Goal: Task Accomplishment & Management: Use online tool/utility

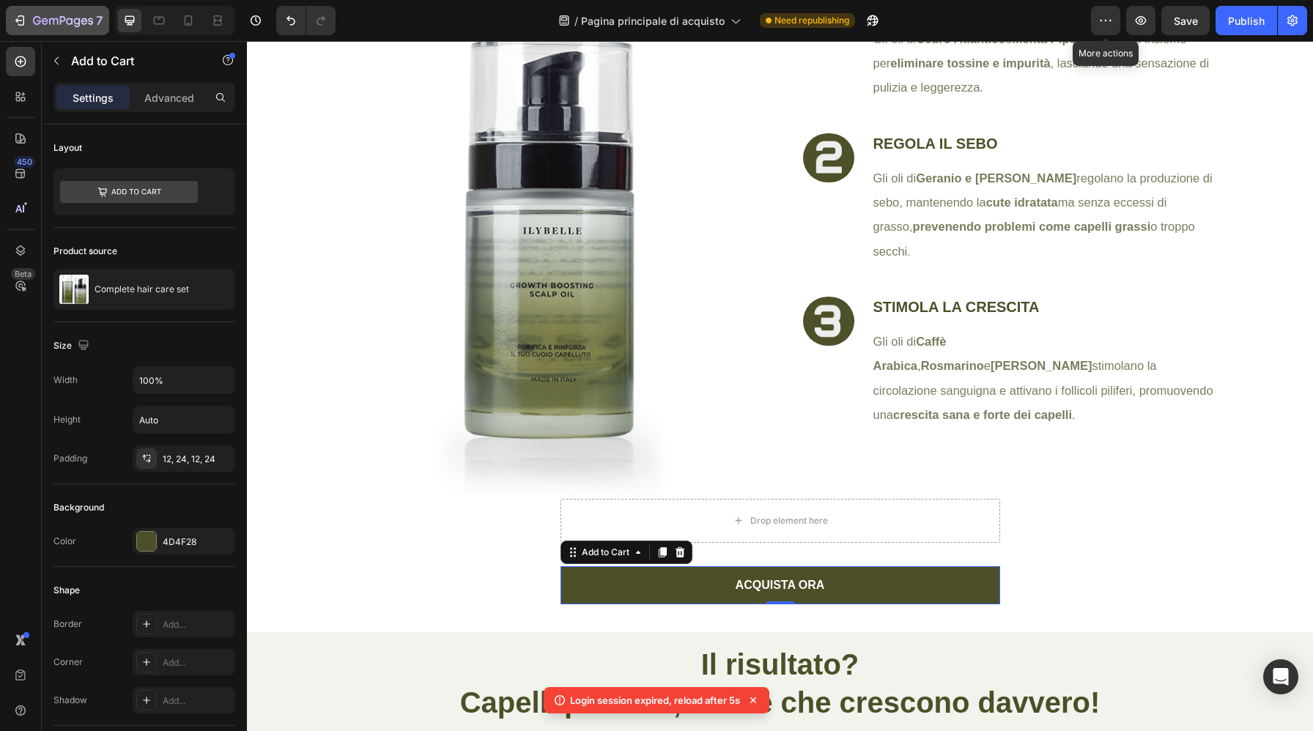
scroll to position [922, 0]
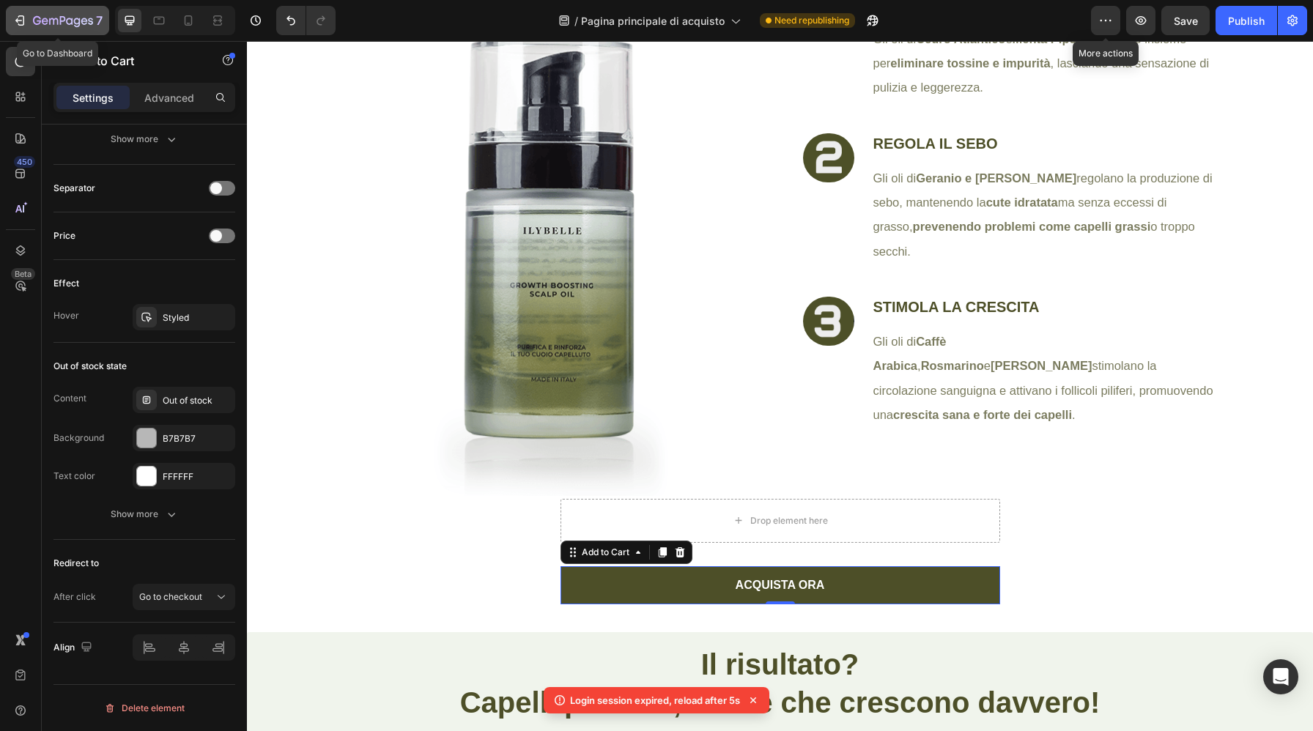
click at [21, 22] on icon "button" at bounding box center [19, 20] width 15 height 15
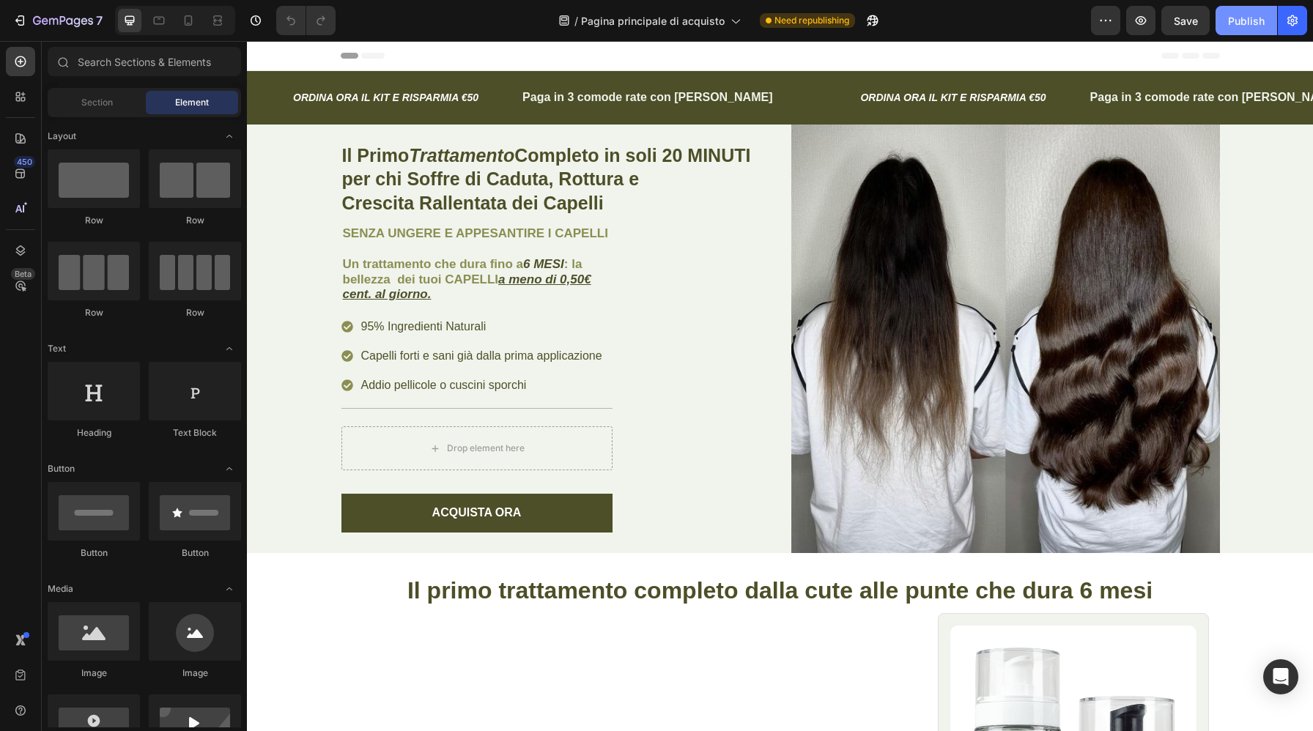
click at [1246, 25] on div "Publish" at bounding box center [1246, 20] width 37 height 15
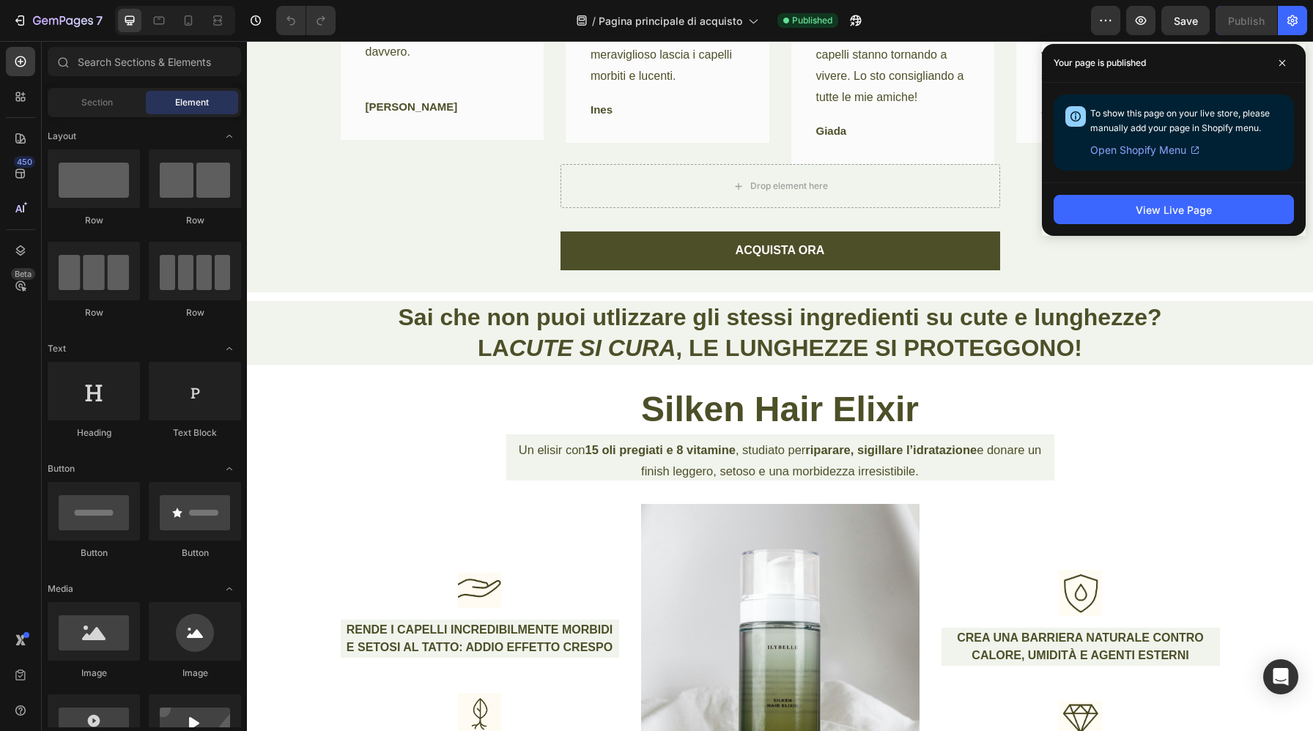
scroll to position [5371, 0]
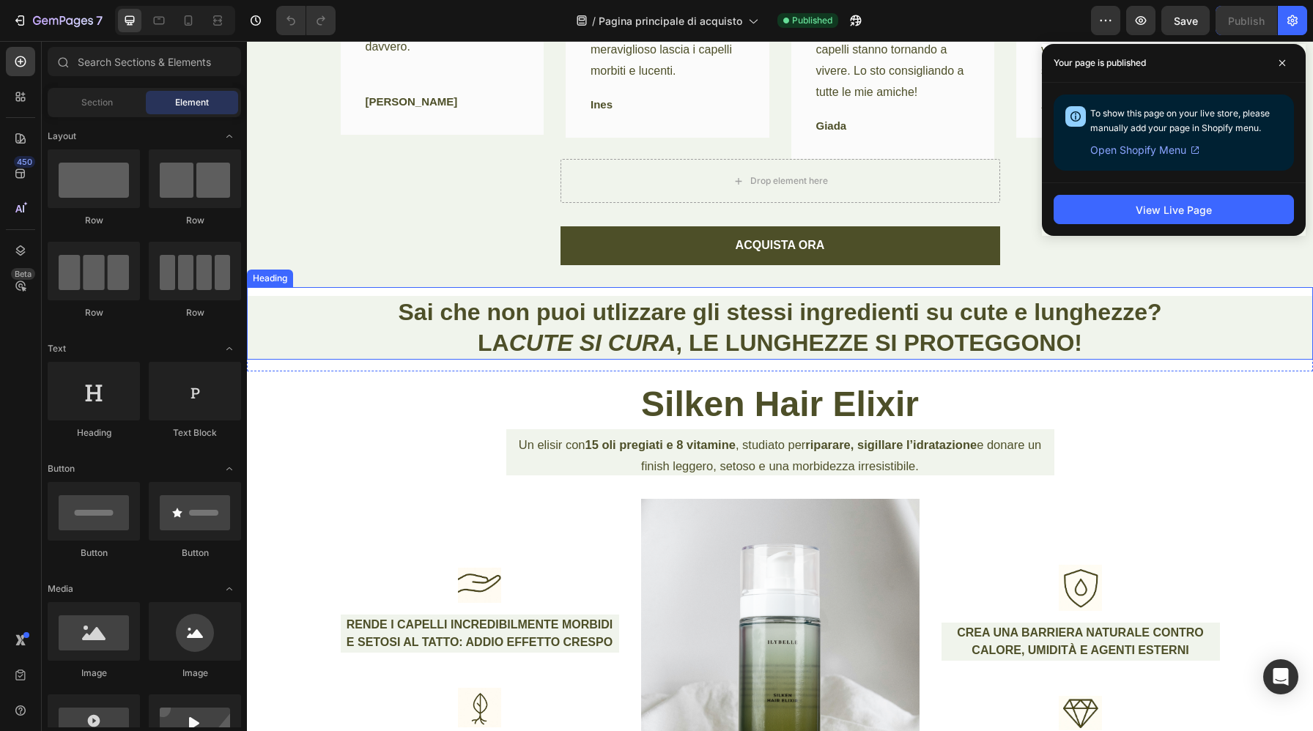
click at [922, 308] on h2 "Sai che non puoi utlizzare gli stessi ingredienti su cute e lunghezze? LA CUTE …" at bounding box center [780, 328] width 1066 height 64
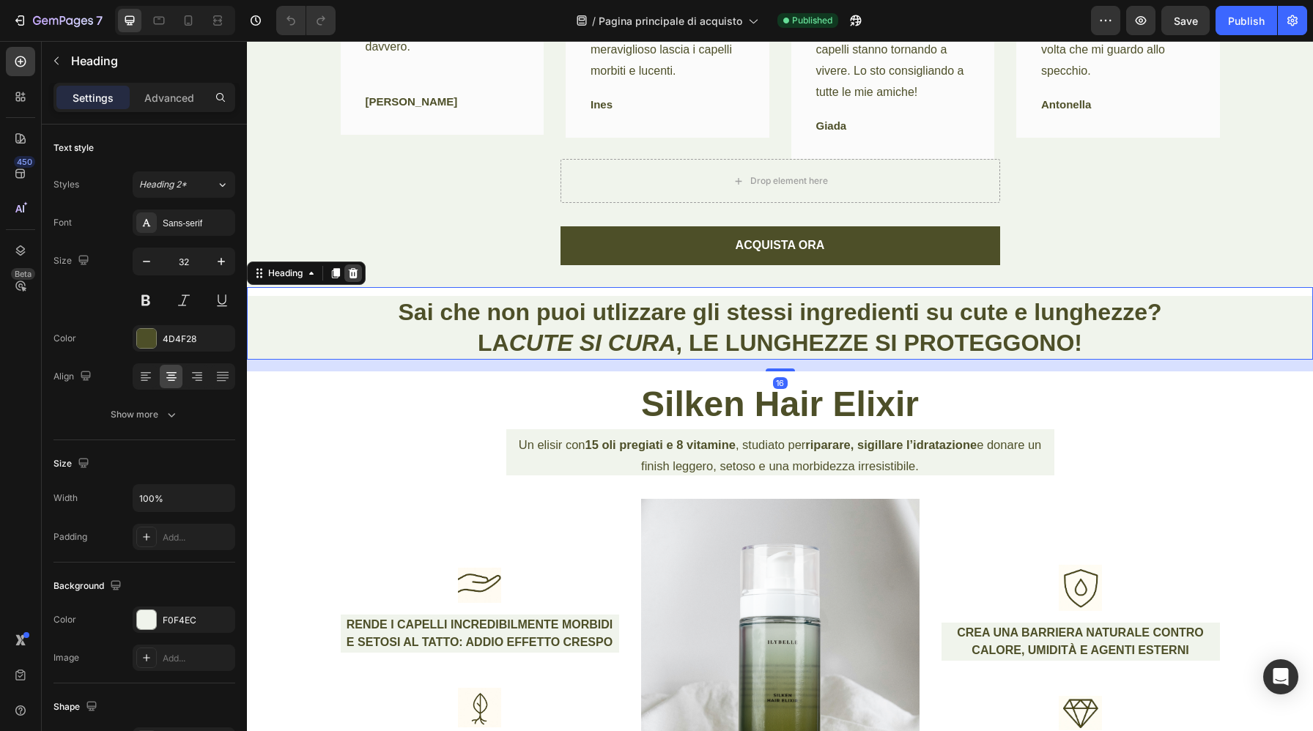
click at [358, 267] on icon at bounding box center [353, 273] width 12 height 12
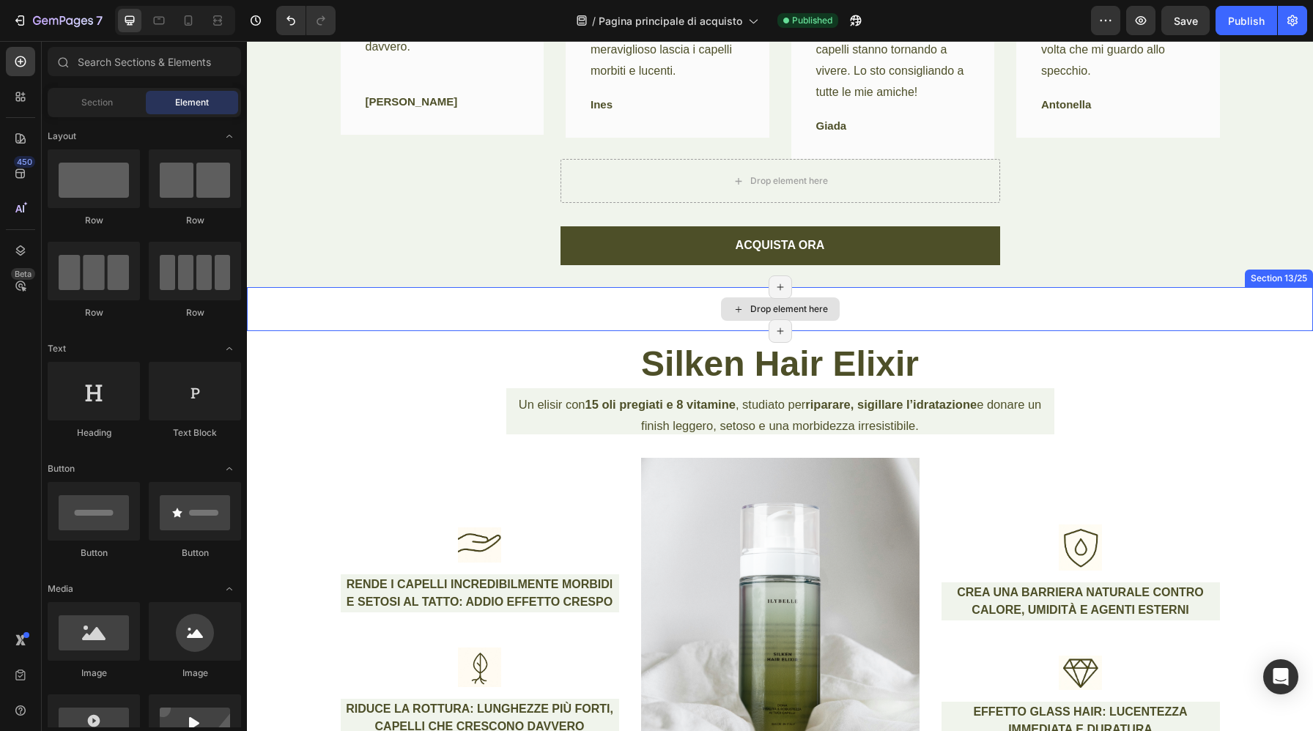
click at [402, 287] on div "Drop element here" at bounding box center [780, 309] width 1066 height 44
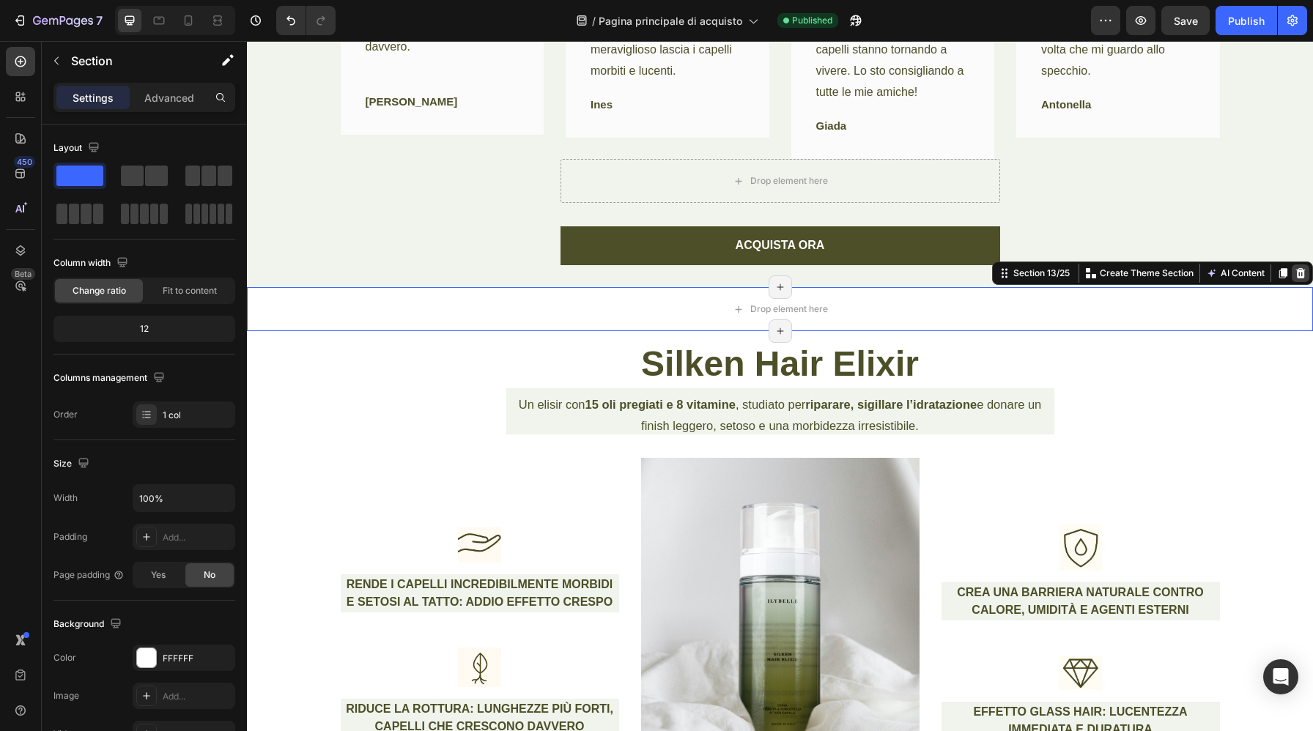
click at [1301, 268] on icon at bounding box center [1301, 273] width 10 height 10
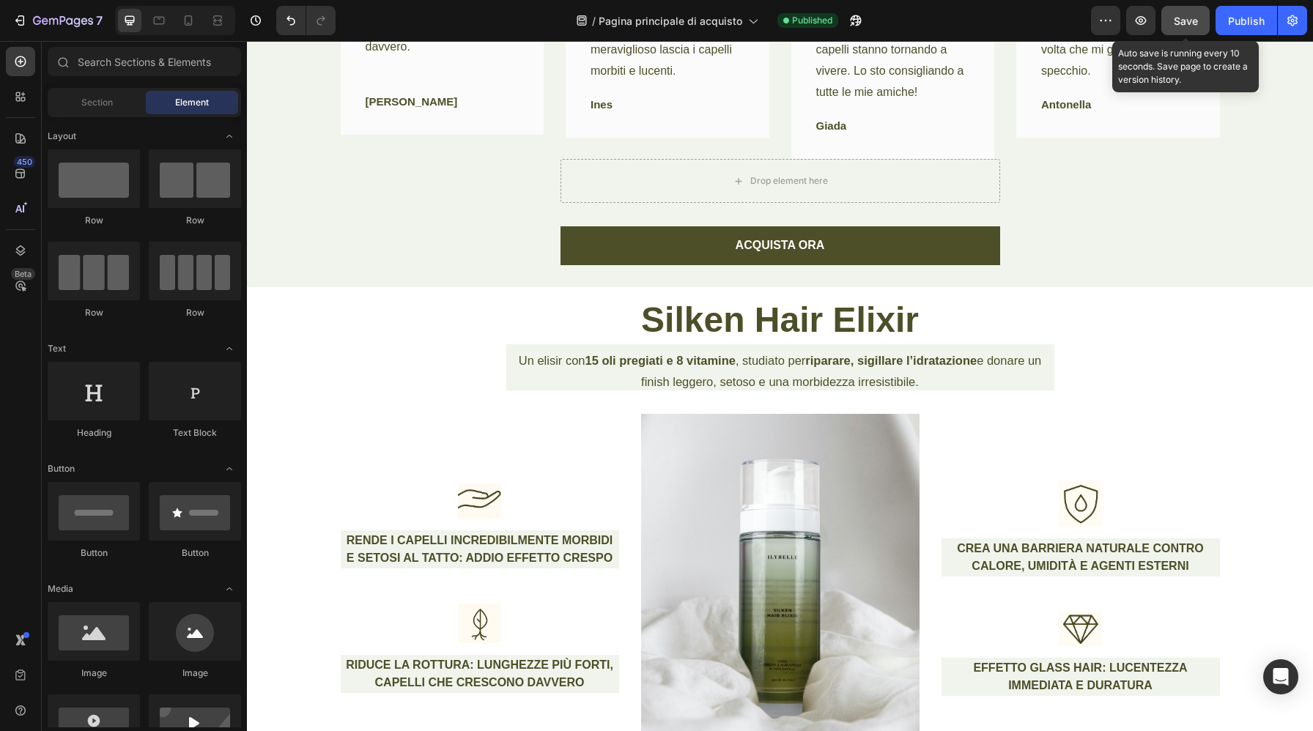
click at [1187, 28] on button "Save" at bounding box center [1186, 20] width 48 height 29
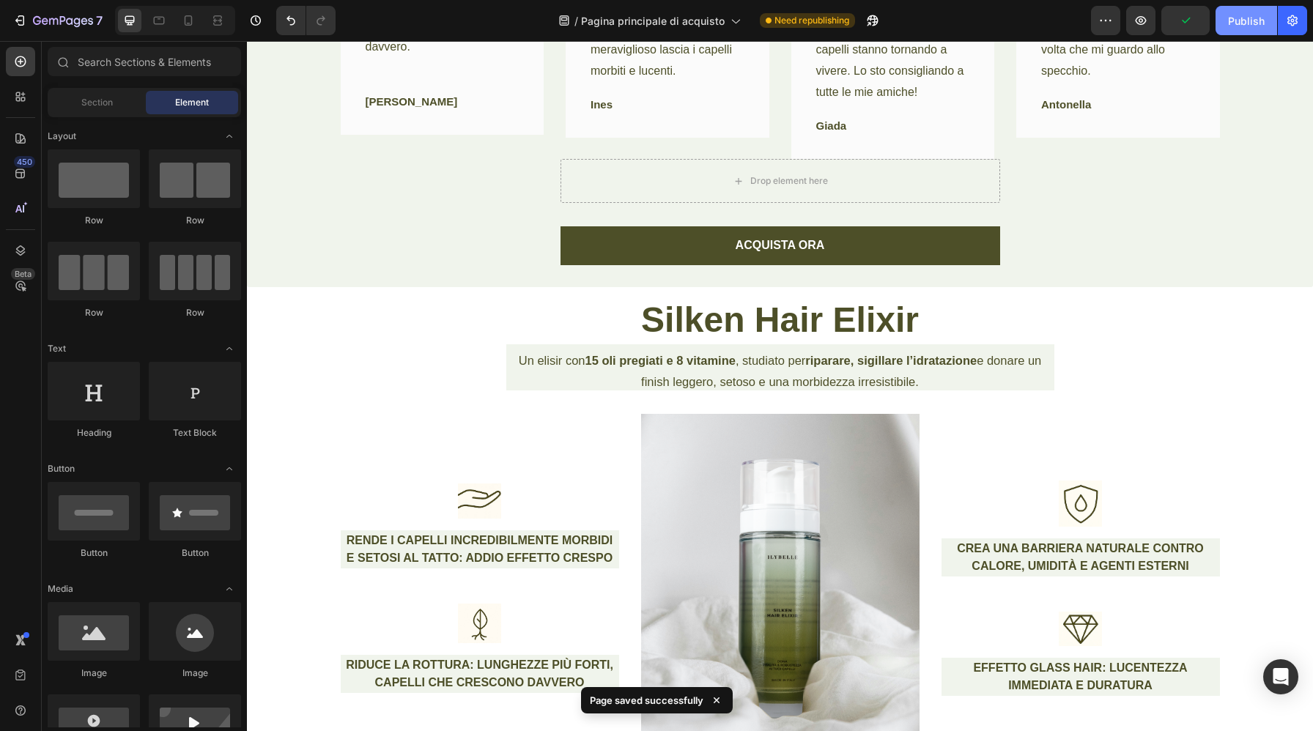
click at [1239, 26] on div "Publish" at bounding box center [1246, 20] width 37 height 15
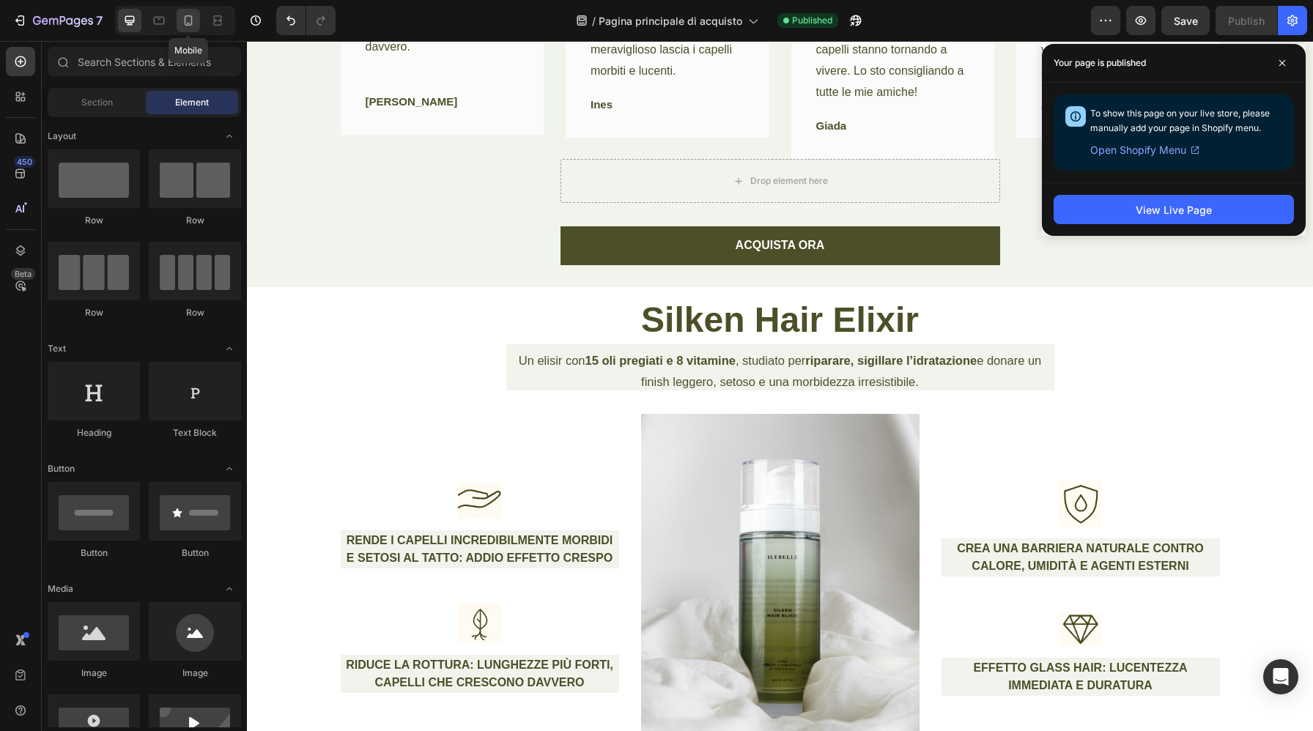
click at [188, 24] on icon at bounding box center [189, 20] width 8 height 10
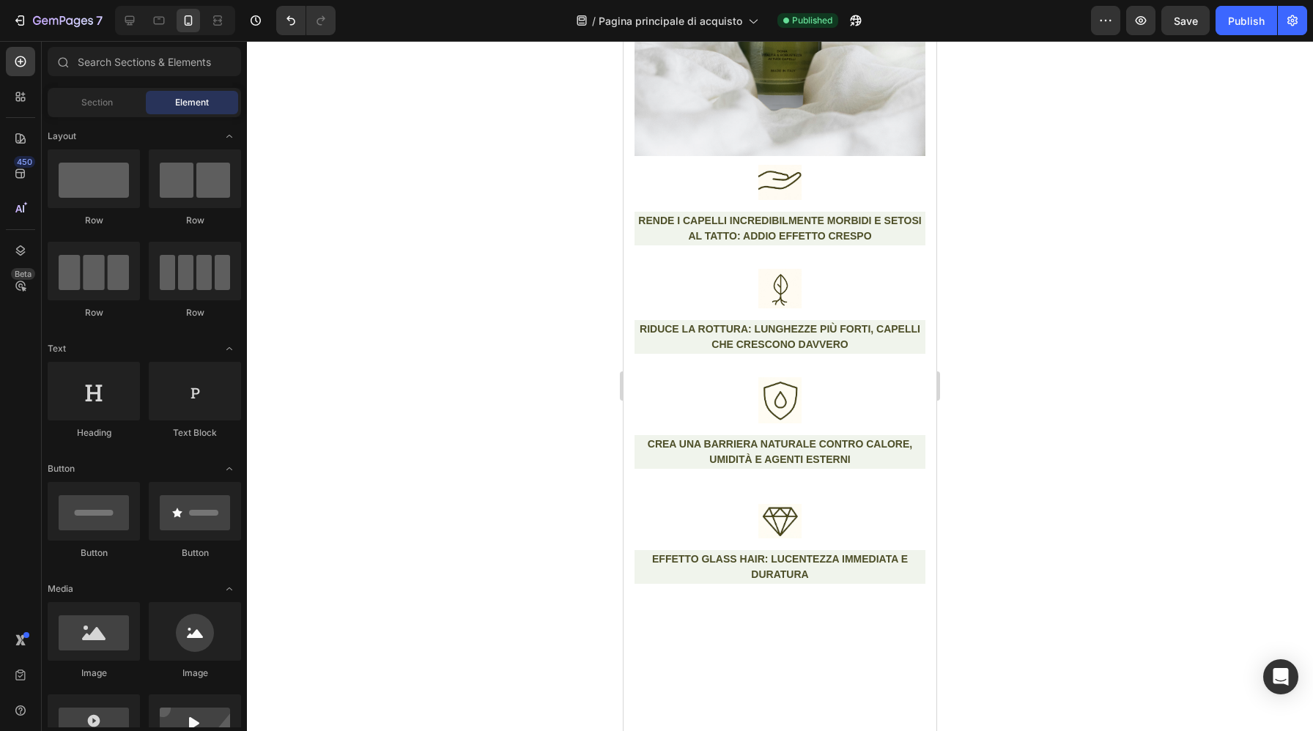
scroll to position [6509, 0]
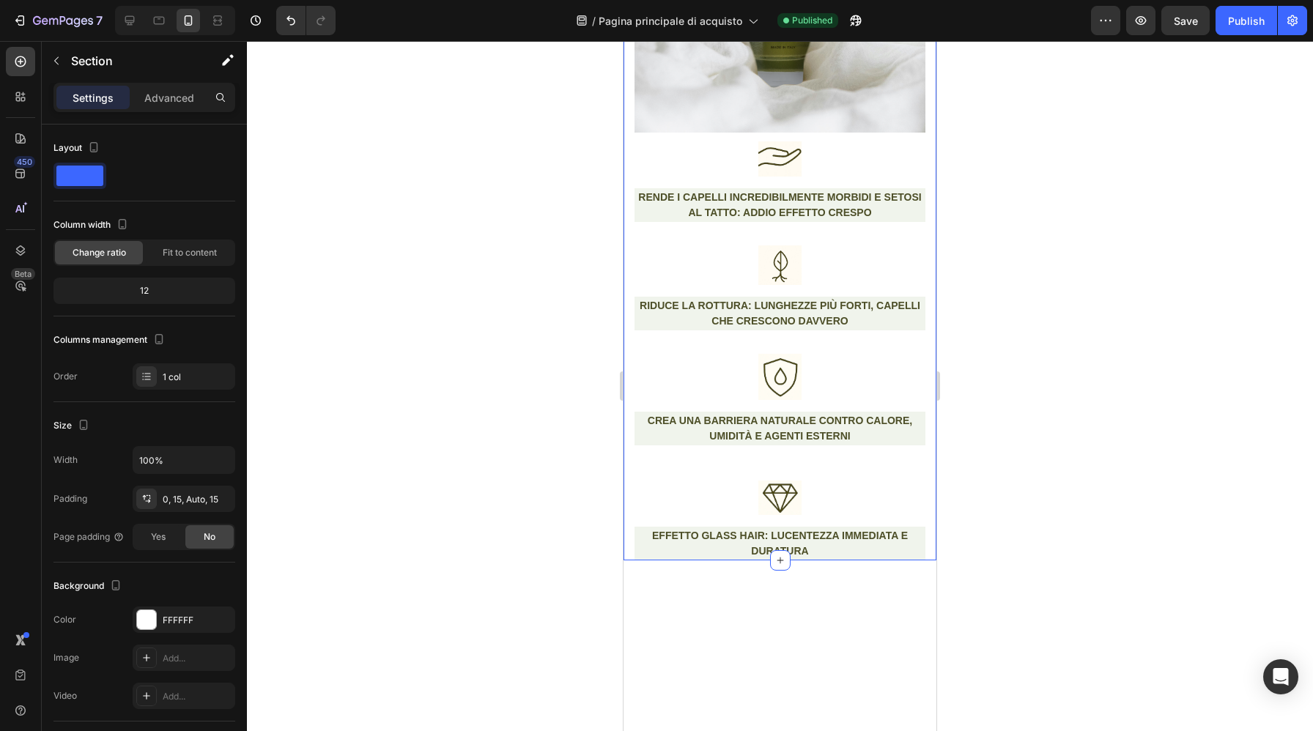
click at [627, 219] on div "Silken Hair Elixir Heading Un elisir con 15 oli pregiati e 8 vitamine , studiat…" at bounding box center [780, 105] width 313 height 909
click at [158, 93] on p "Advanced" at bounding box center [169, 97] width 50 height 15
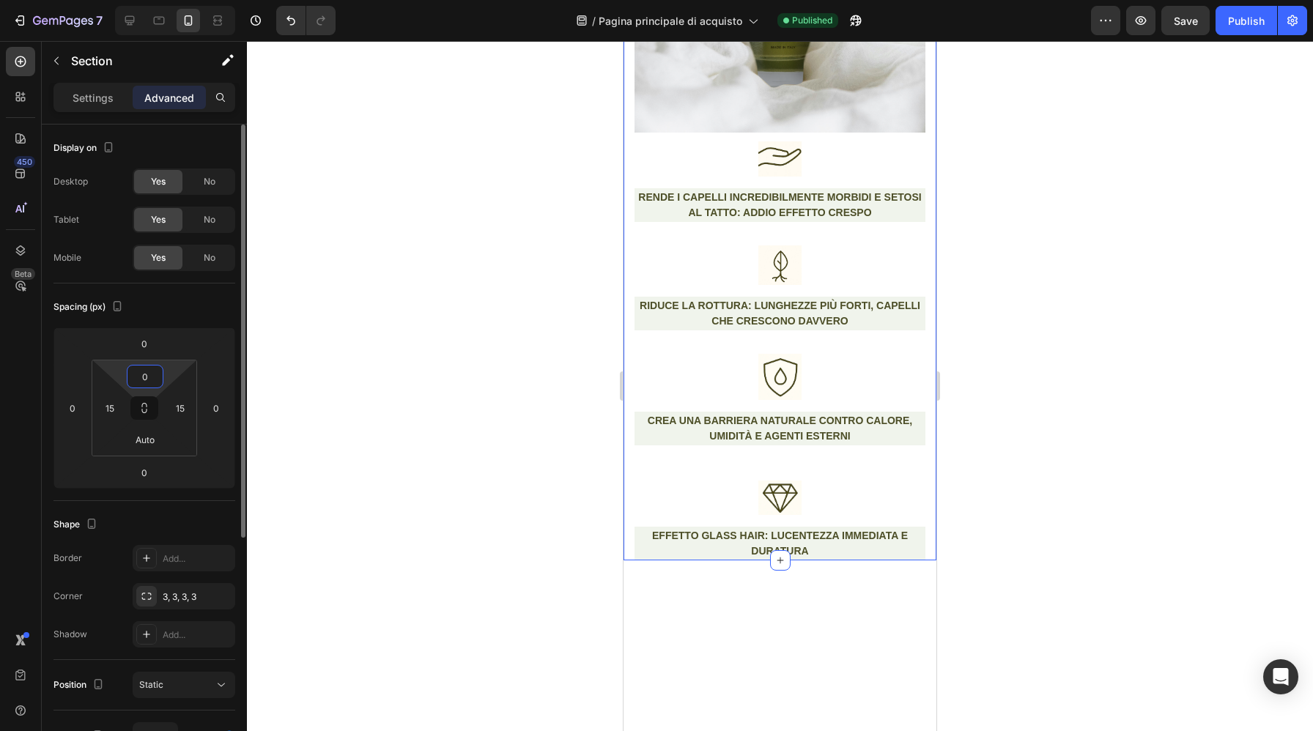
click at [148, 378] on input "0" at bounding box center [144, 377] width 29 height 22
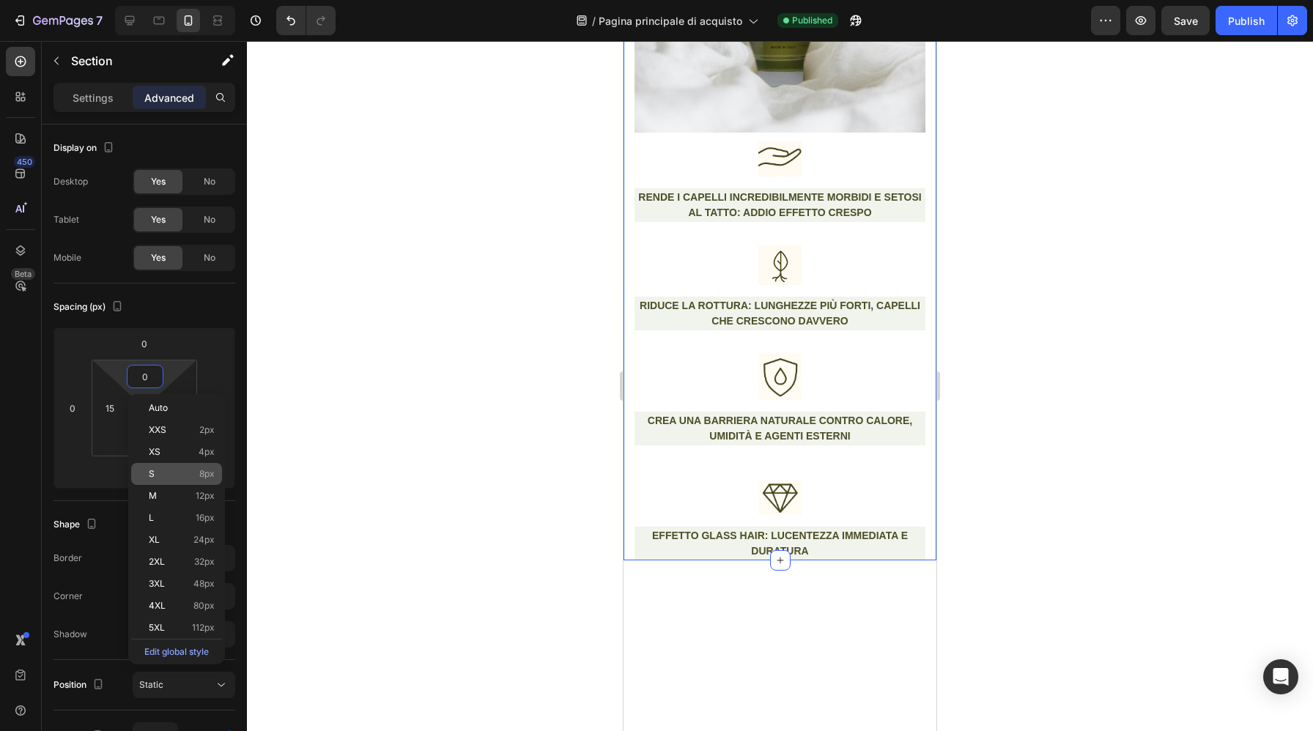
click at [181, 481] on div "S 8px" at bounding box center [176, 474] width 91 height 22
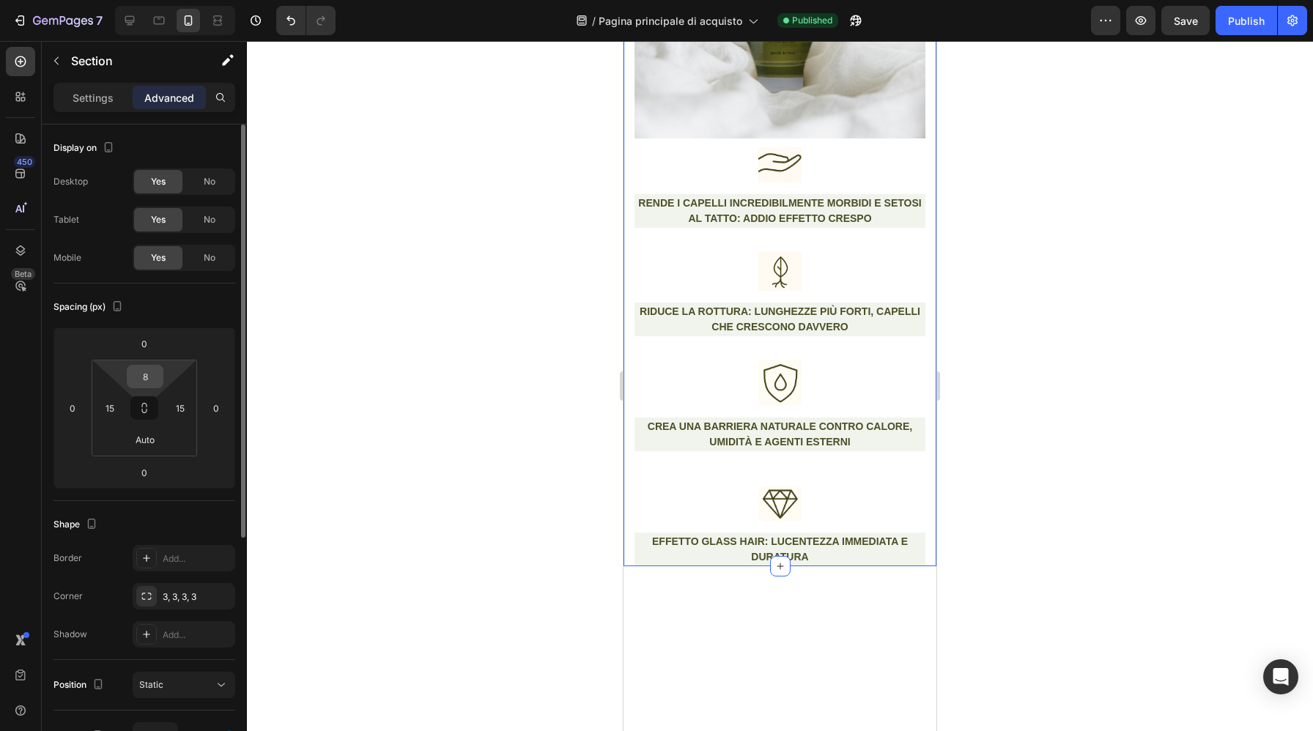
click at [155, 374] on input "8" at bounding box center [144, 377] width 29 height 22
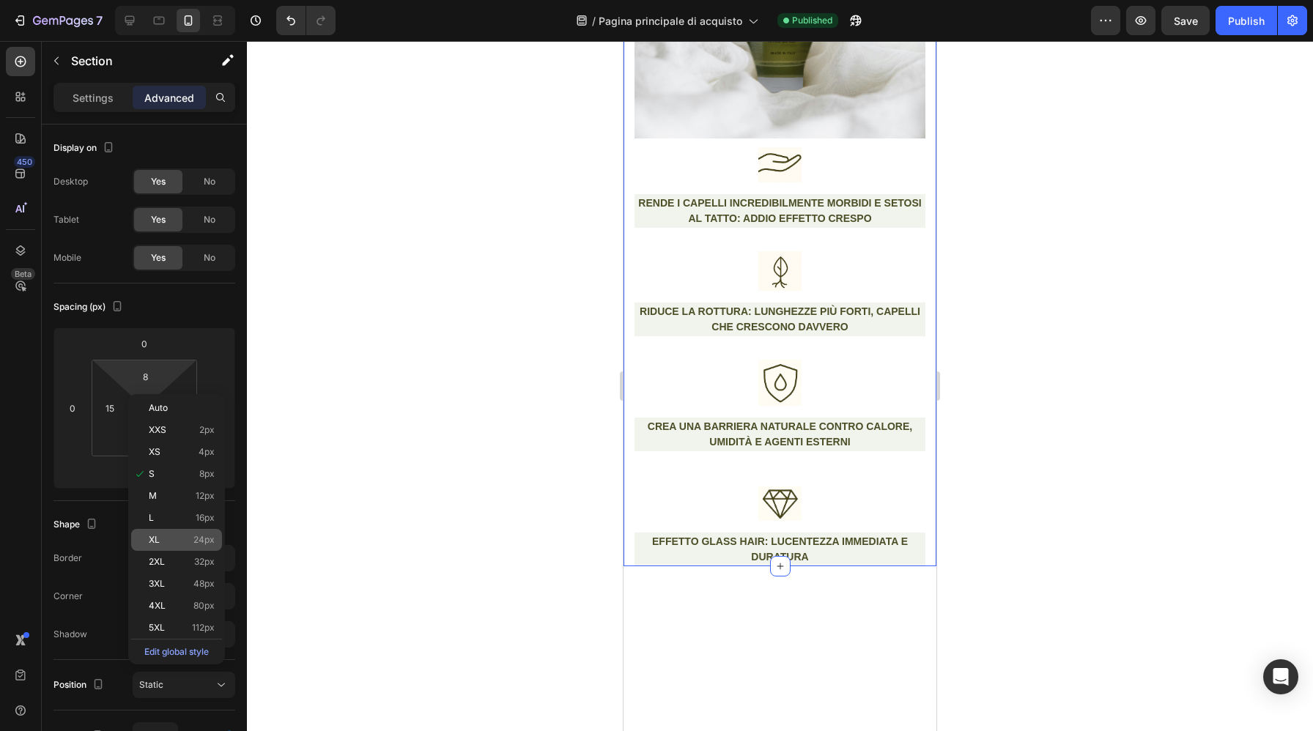
click at [180, 534] on div "XL 24px" at bounding box center [176, 540] width 91 height 22
type input "24"
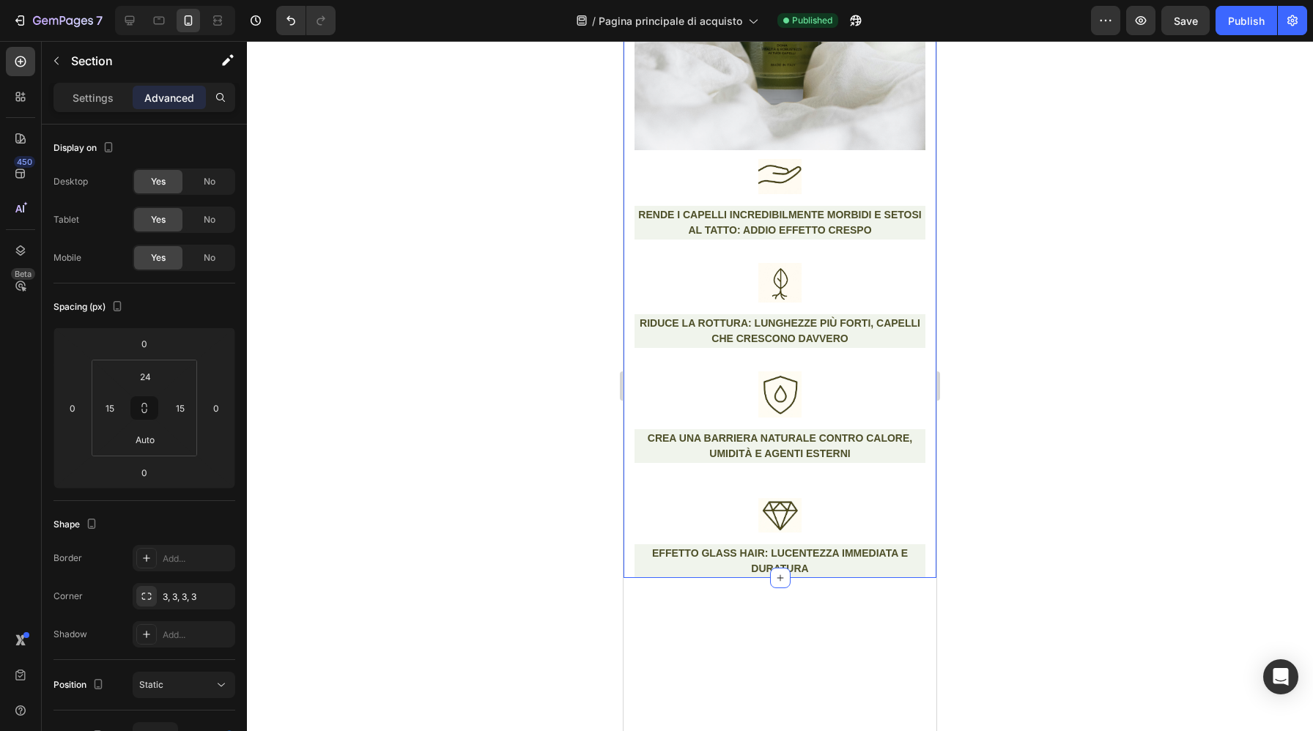
click at [467, 404] on div at bounding box center [780, 386] width 1066 height 690
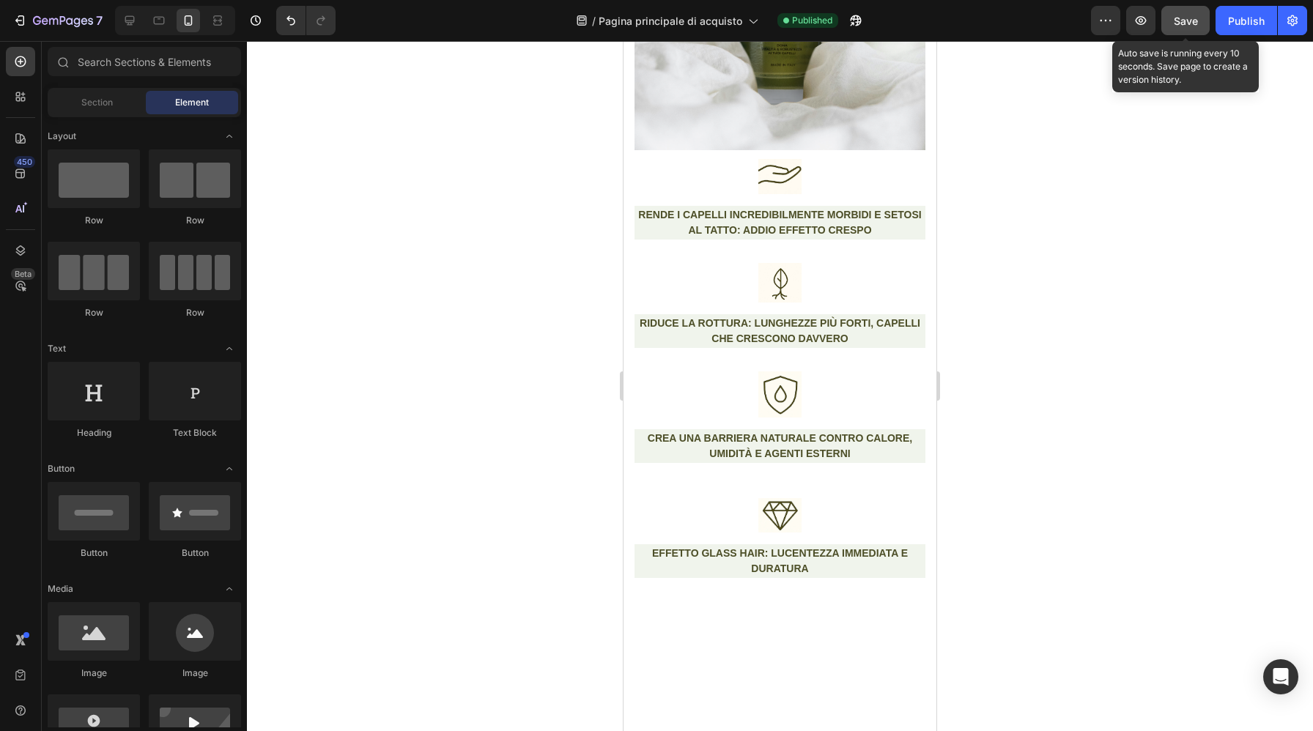
click at [1188, 29] on button "Save" at bounding box center [1186, 20] width 48 height 29
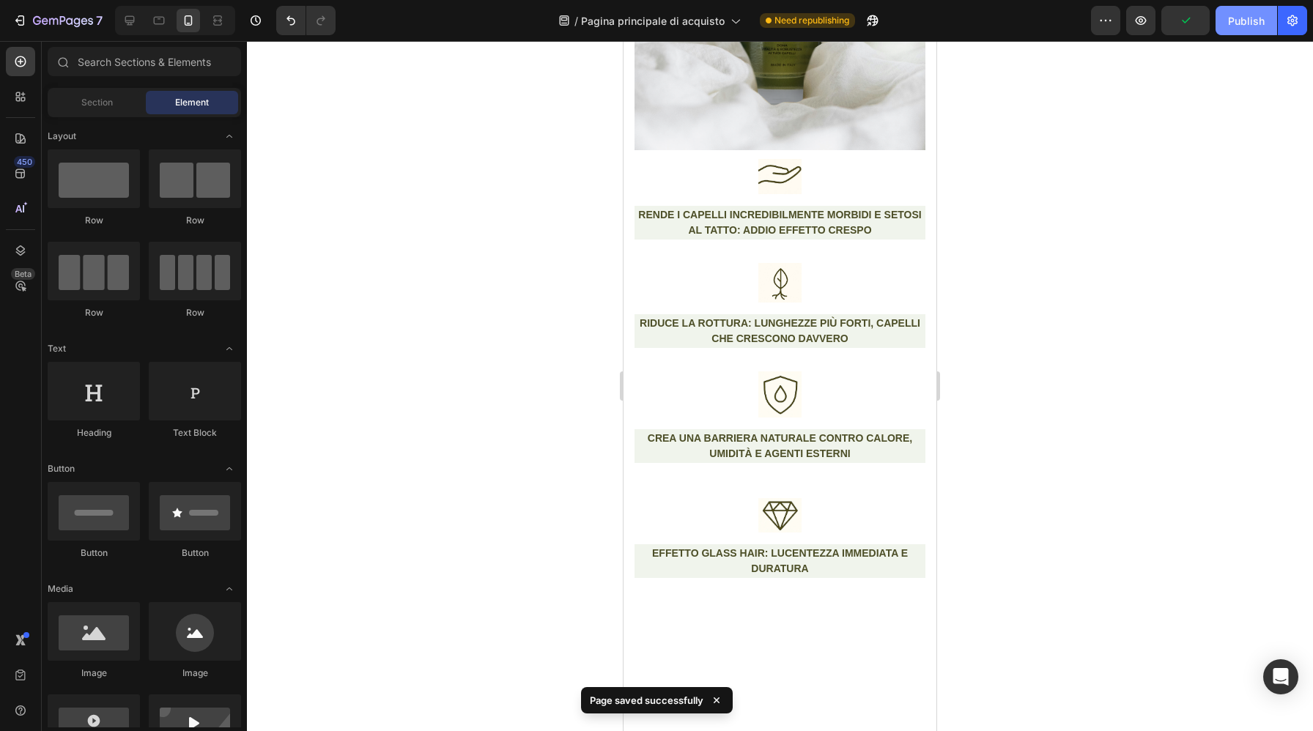
click at [1245, 29] on button "Publish" at bounding box center [1247, 20] width 62 height 29
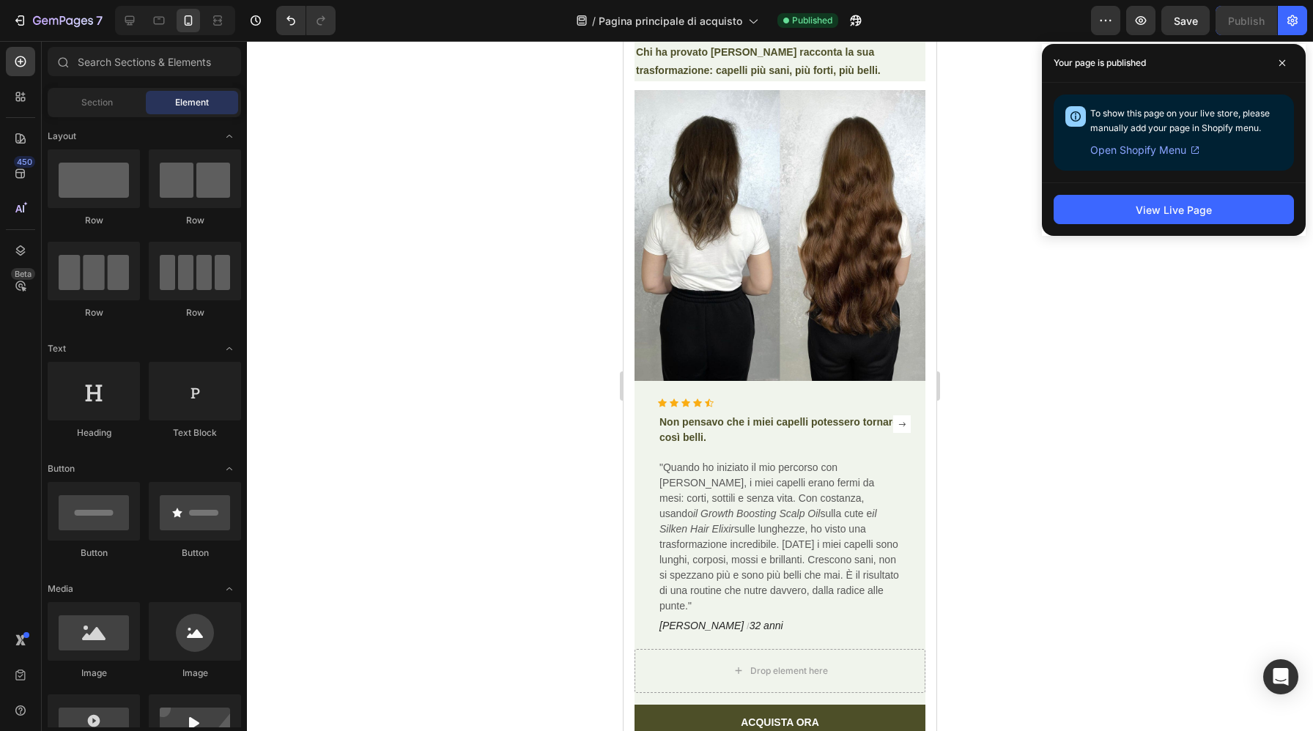
scroll to position [7778, 0]
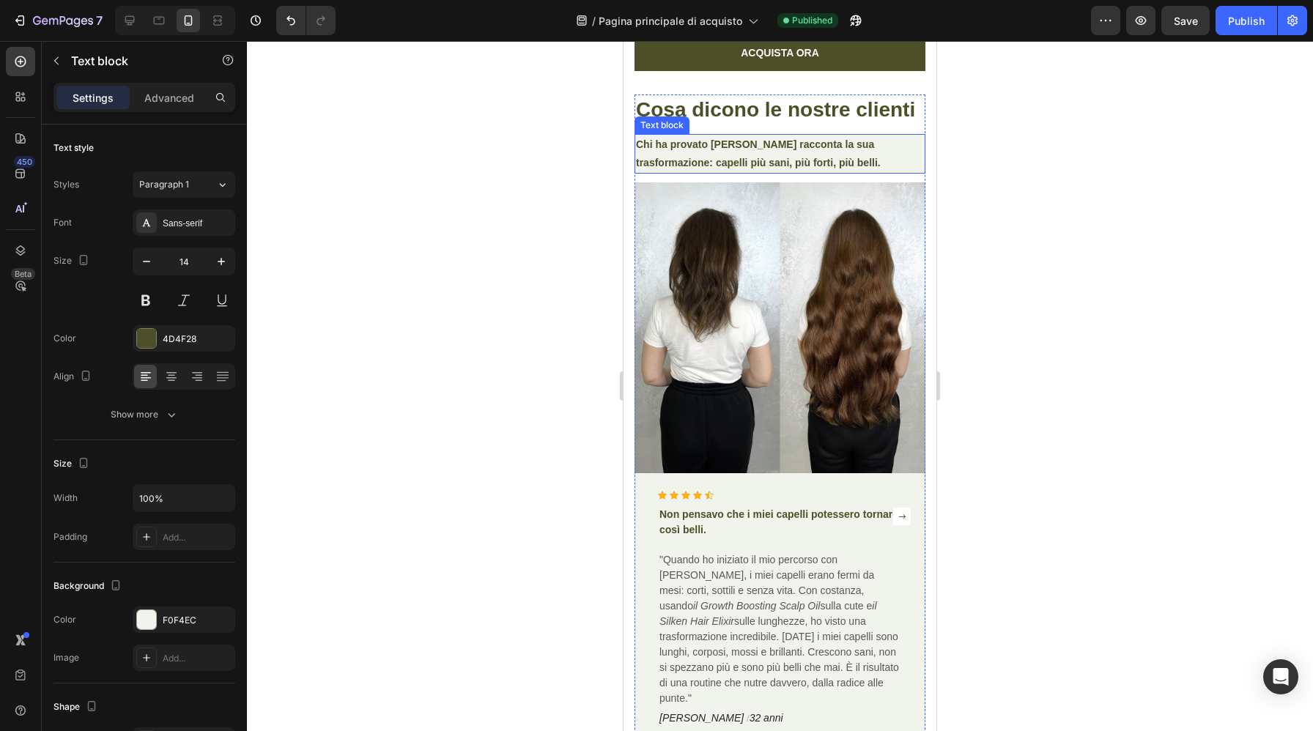
click at [856, 152] on p "Chi ha provato [PERSON_NAME] racconta la sua trasformazione: capelli più sani, …" at bounding box center [780, 154] width 288 height 37
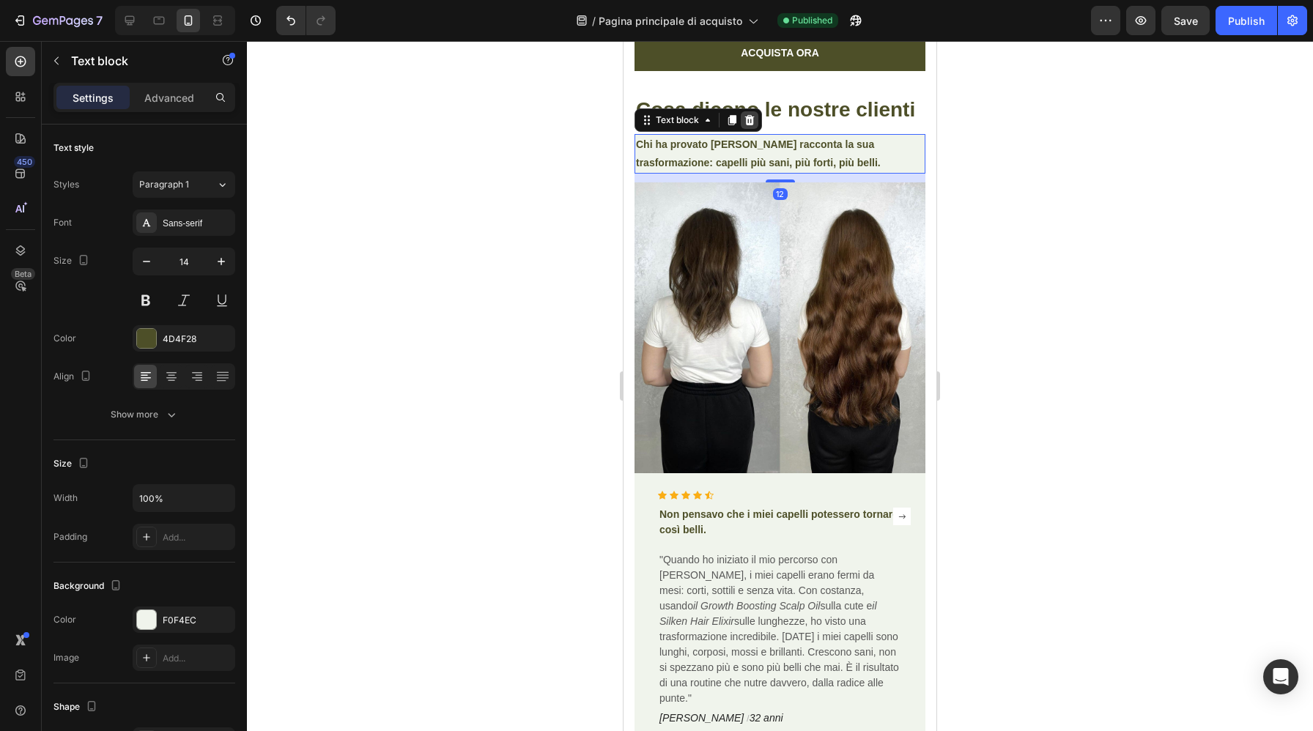
click at [750, 117] on icon at bounding box center [750, 120] width 12 height 12
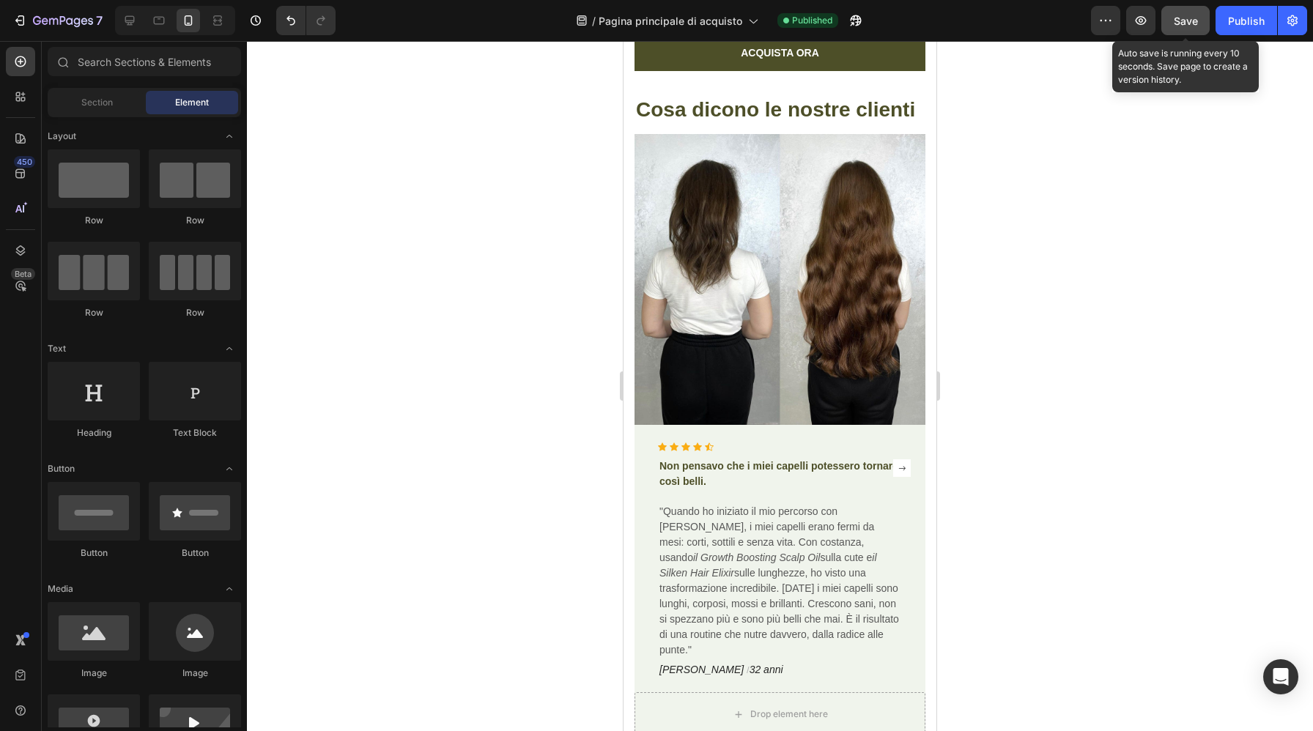
click at [1184, 29] on button "Save" at bounding box center [1186, 20] width 48 height 29
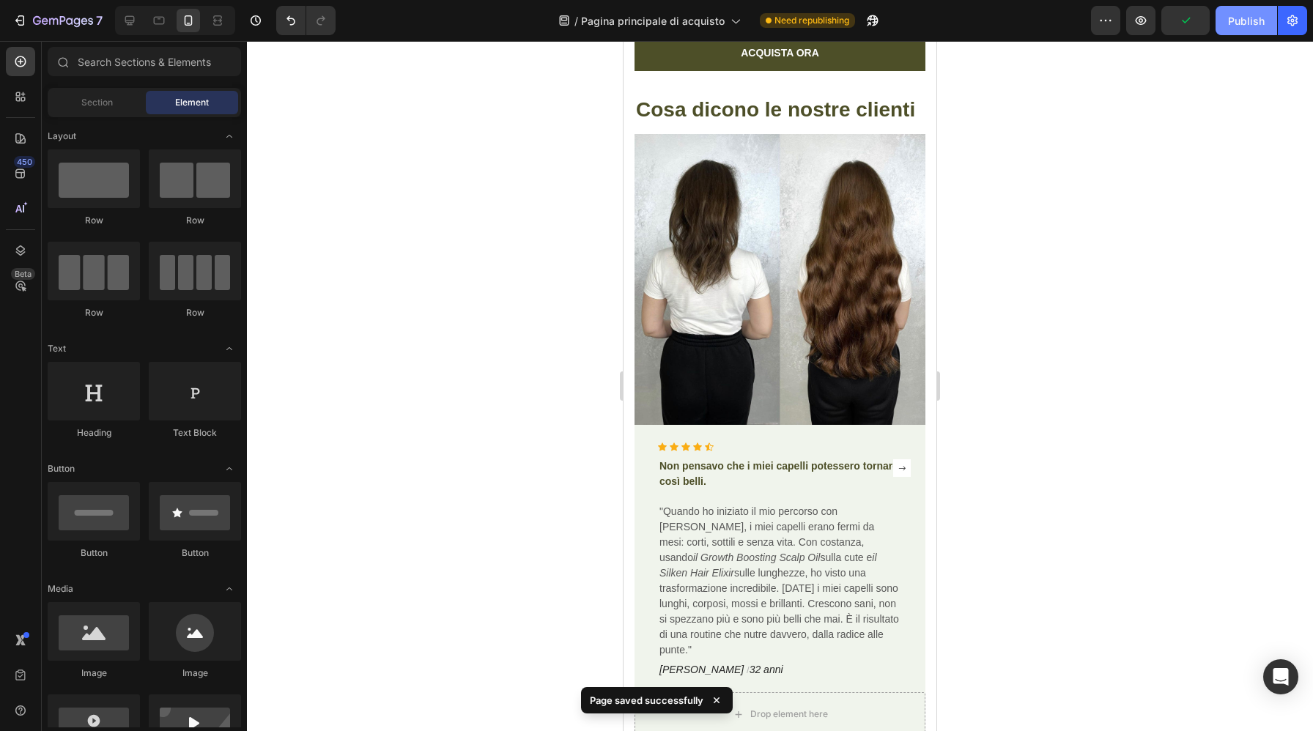
click at [1249, 28] on button "Publish" at bounding box center [1247, 20] width 62 height 29
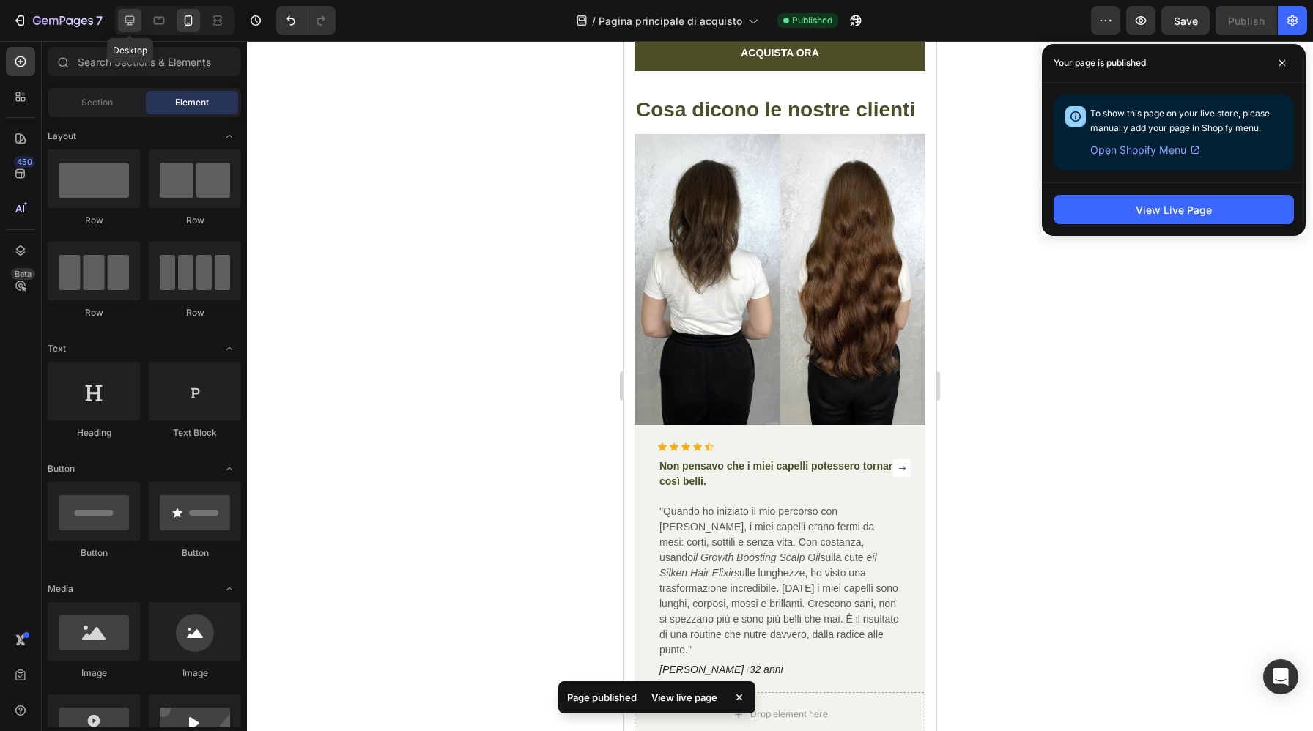
click at [128, 21] on icon at bounding box center [130, 21] width 10 height 10
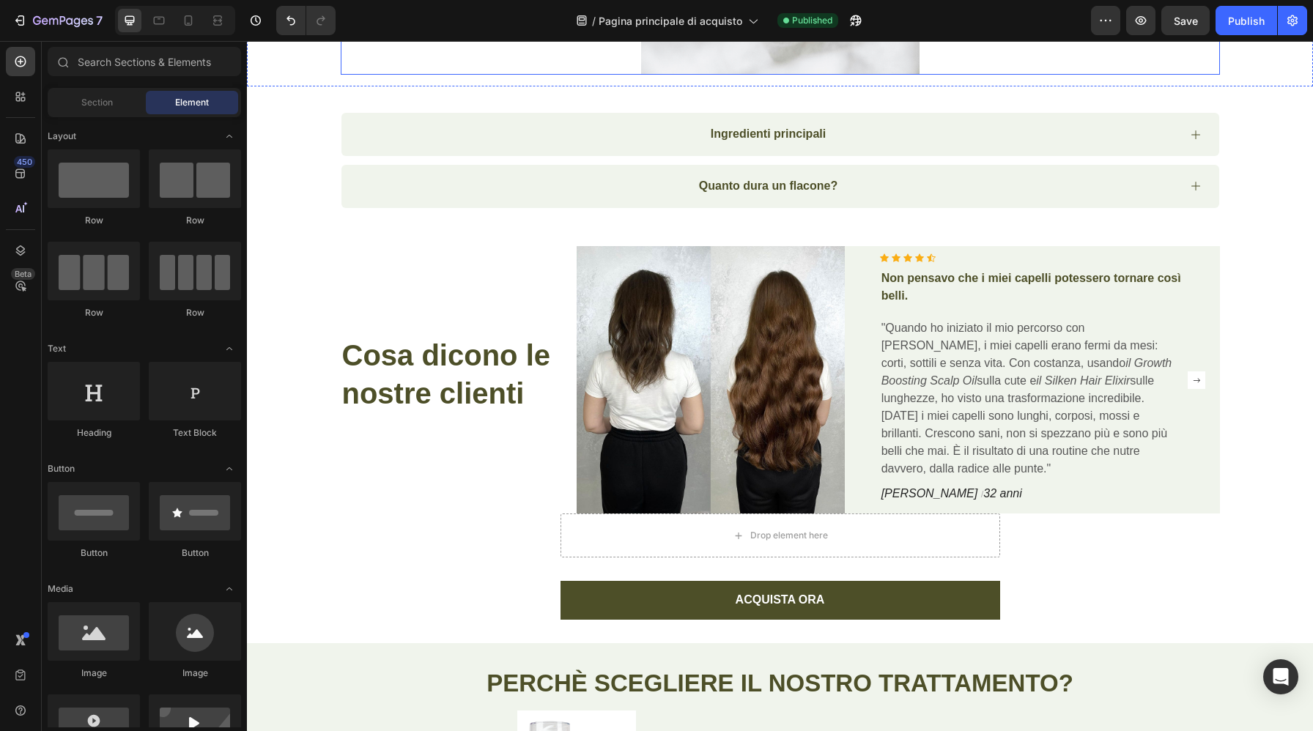
scroll to position [6134, 0]
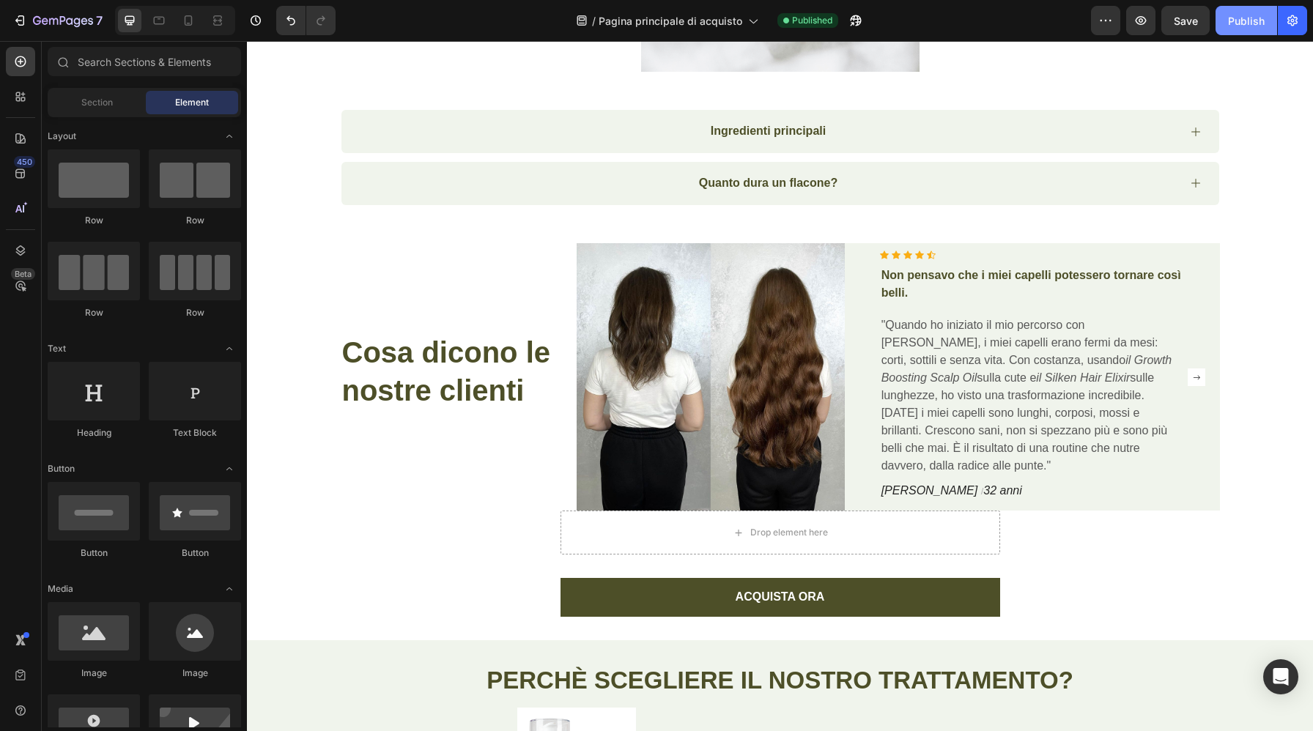
click at [1239, 22] on div "Publish" at bounding box center [1246, 20] width 37 height 15
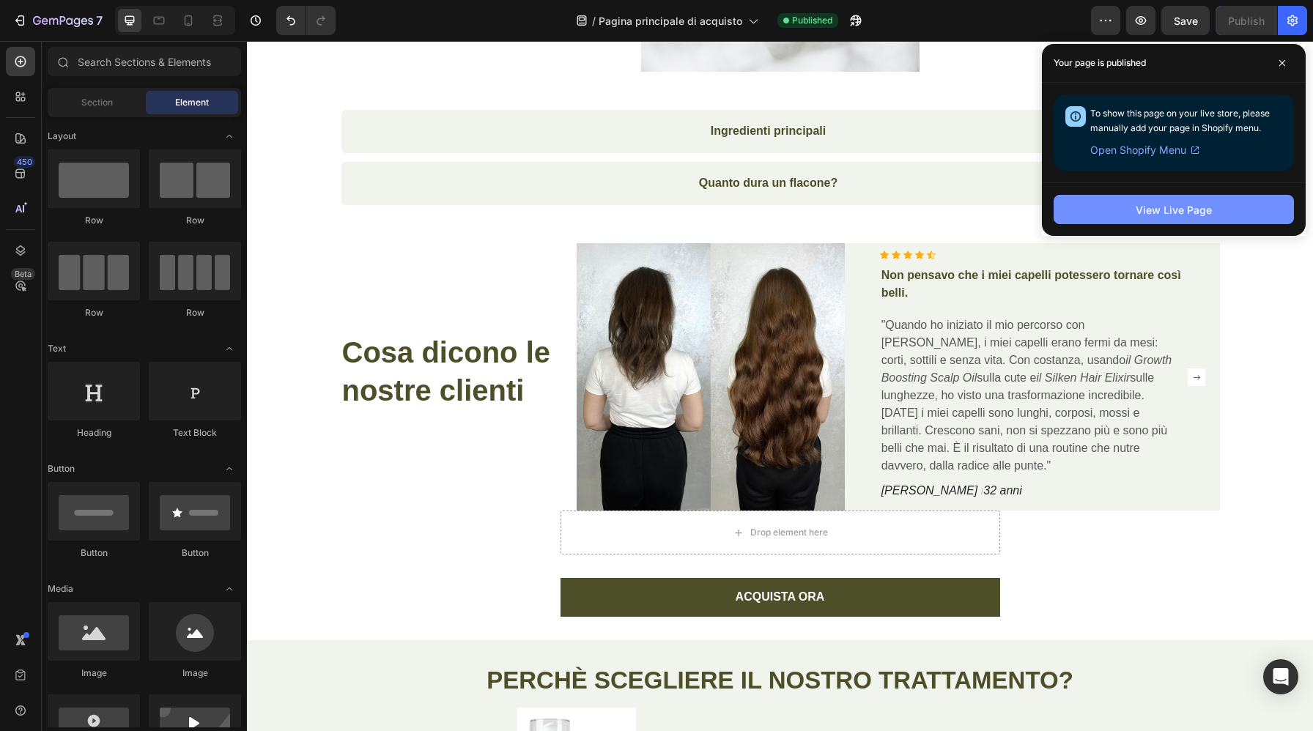
click at [1132, 216] on button "View Live Page" at bounding box center [1174, 209] width 240 height 29
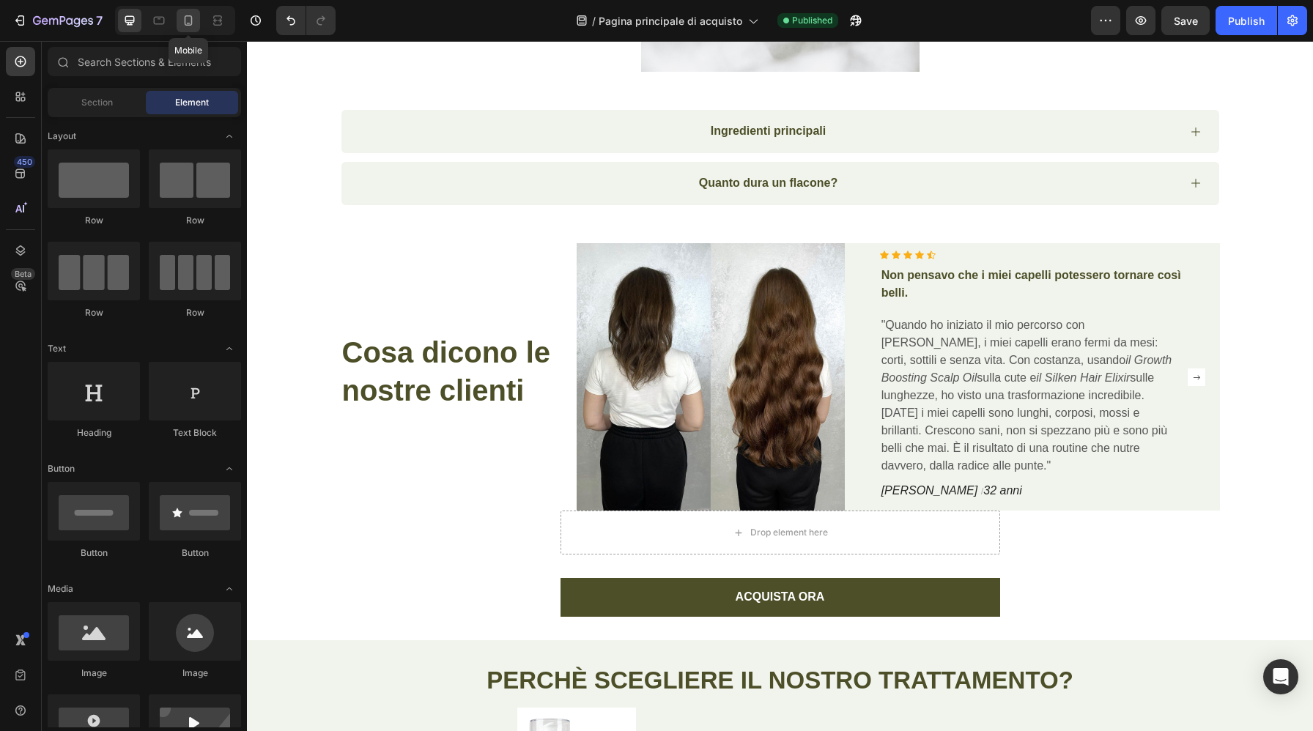
click at [180, 21] on div at bounding box center [188, 20] width 23 height 23
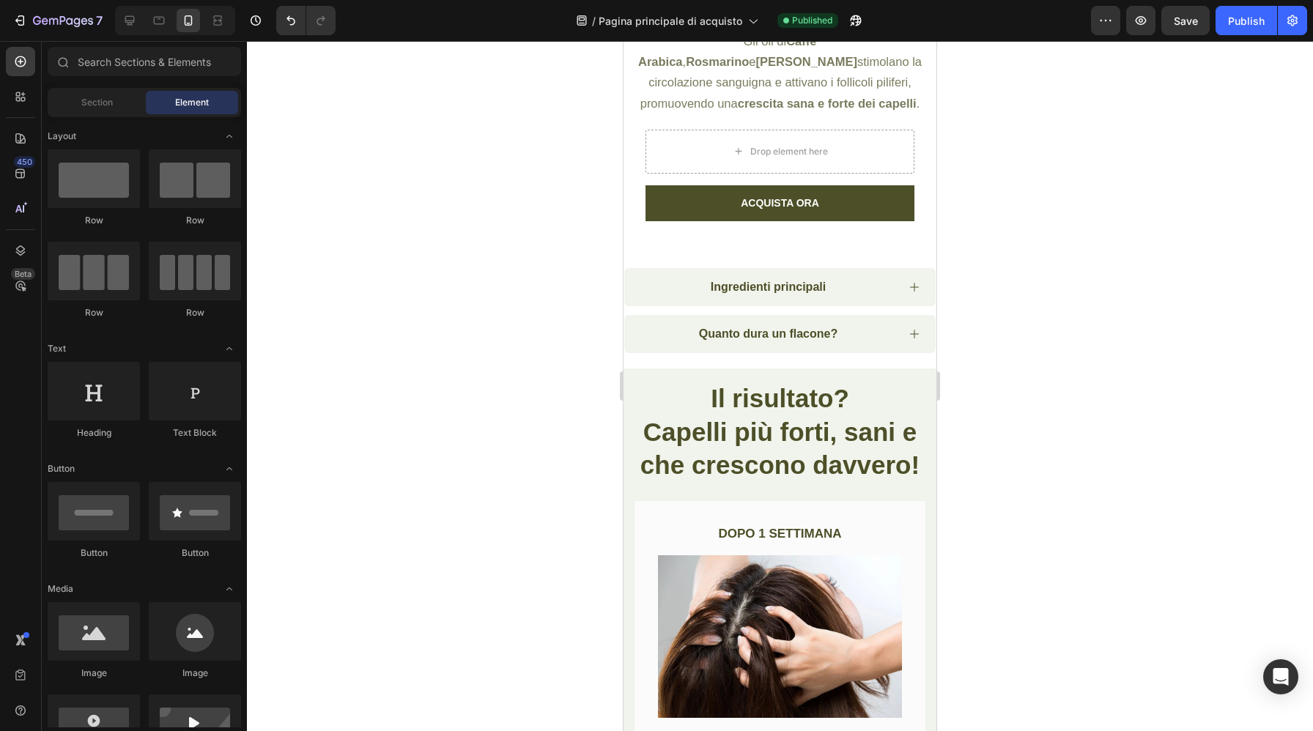
scroll to position [4750, 0]
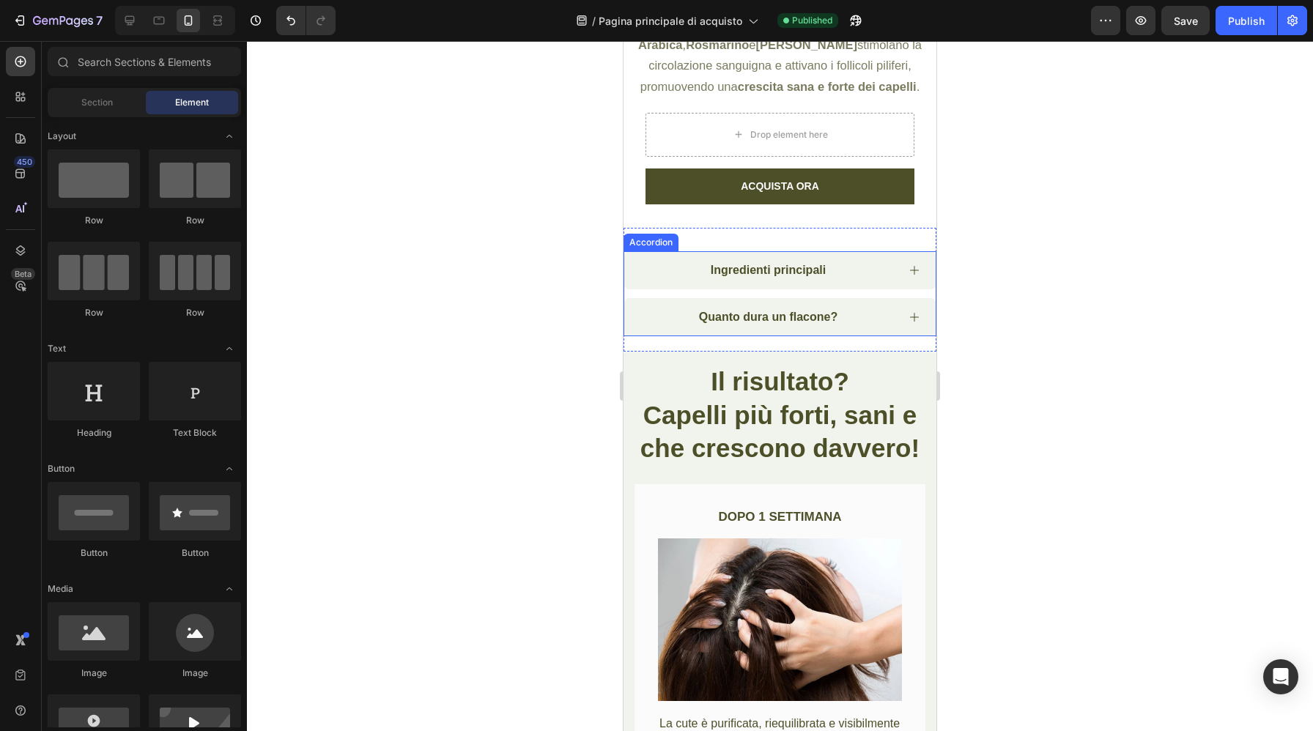
click at [654, 279] on div "Ingredienti principali" at bounding box center [768, 271] width 257 height 18
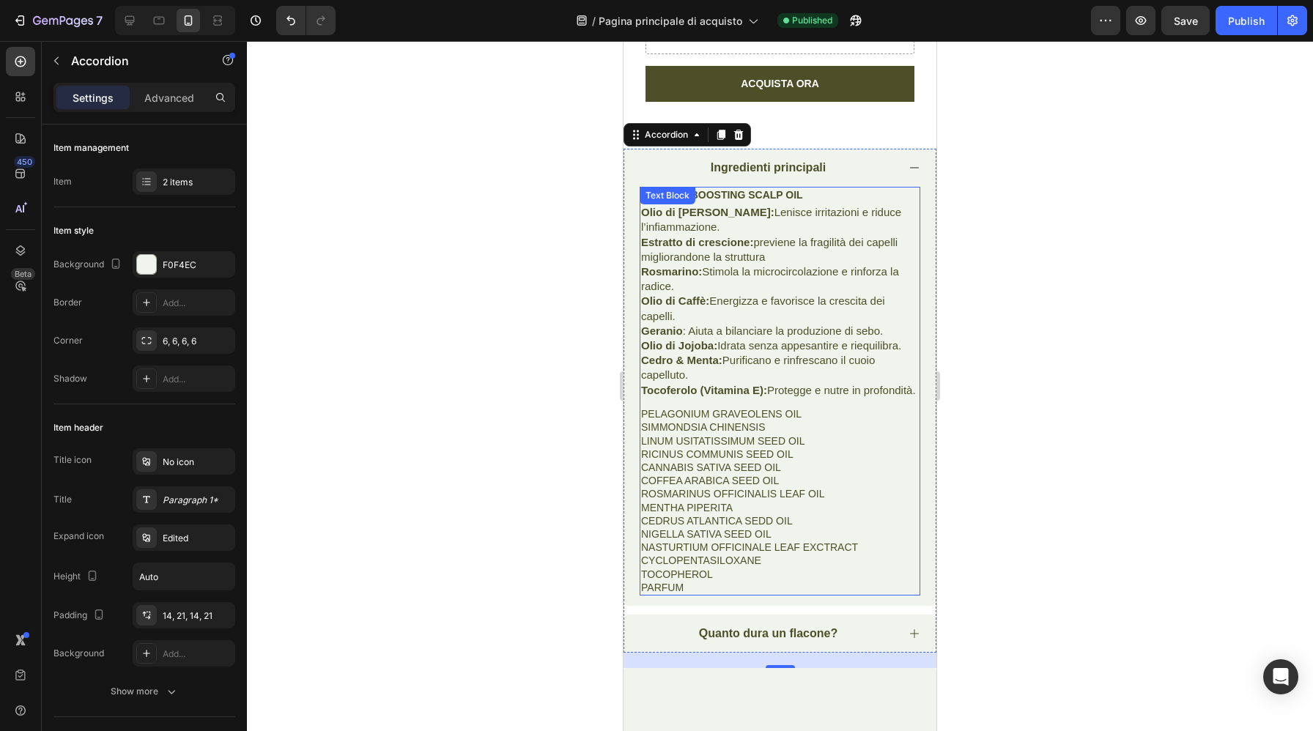
scroll to position [4852, 0]
click at [921, 188] on div "Ingredienti principali" at bounding box center [779, 169] width 311 height 38
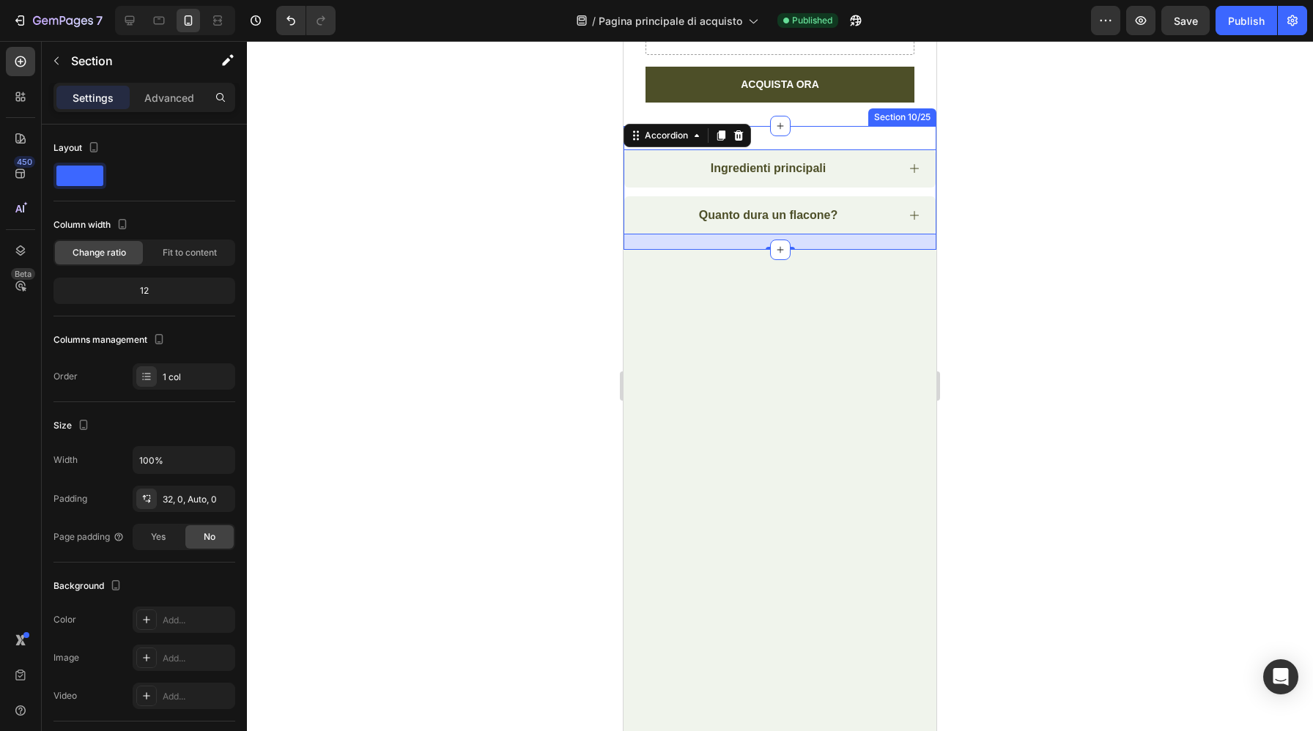
click at [844, 250] on div "Ingredienti principali Quanto dura un flacone? Accordion 21 ACQUISTA ORA Add to…" at bounding box center [780, 188] width 313 height 124
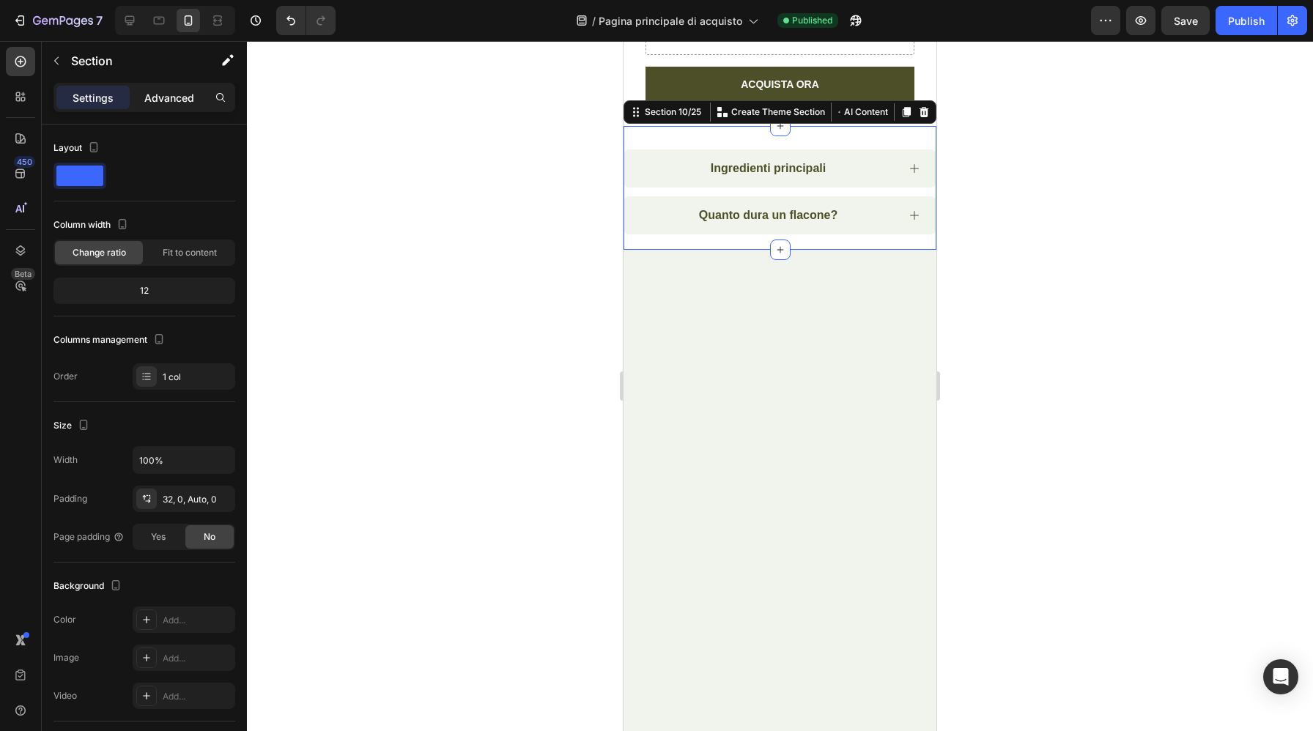
click at [172, 97] on p "Advanced" at bounding box center [169, 97] width 50 height 15
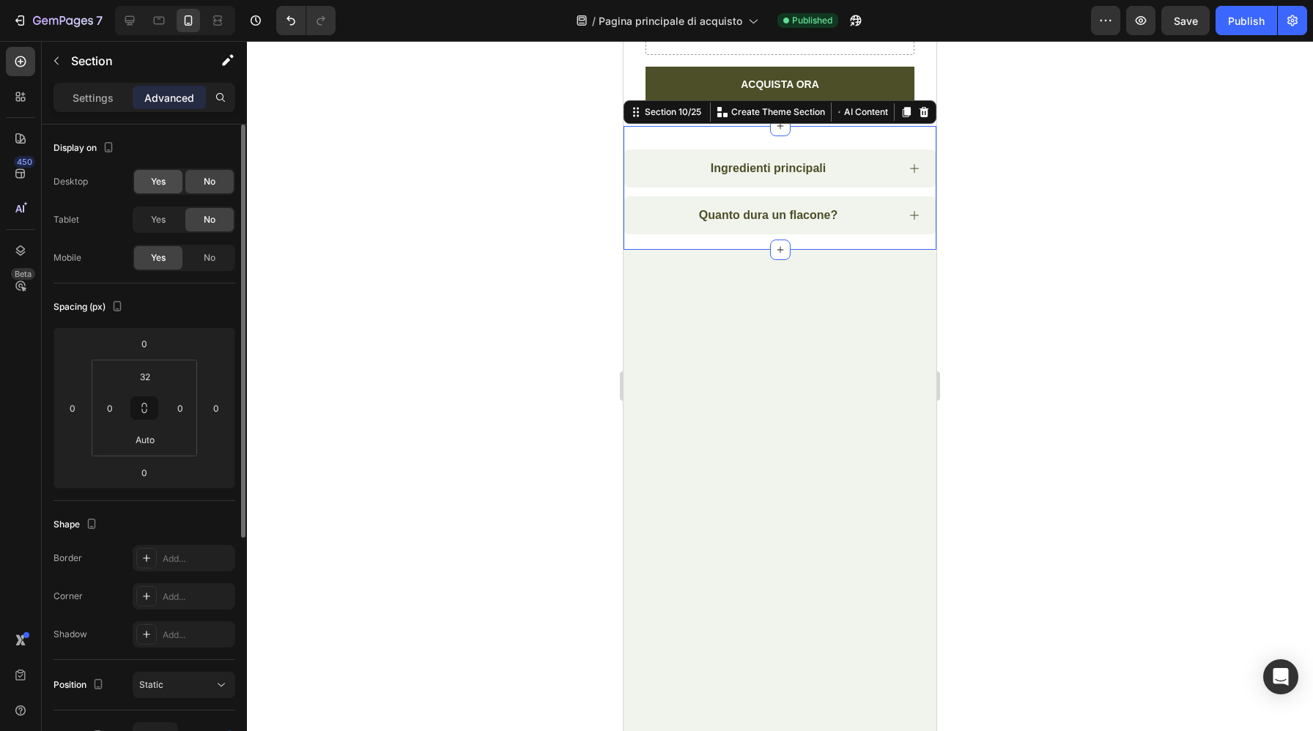
click at [155, 181] on span "Yes" at bounding box center [158, 181] width 15 height 13
click at [158, 224] on span "Yes" at bounding box center [158, 219] width 15 height 13
click at [130, 23] on icon at bounding box center [130, 21] width 10 height 10
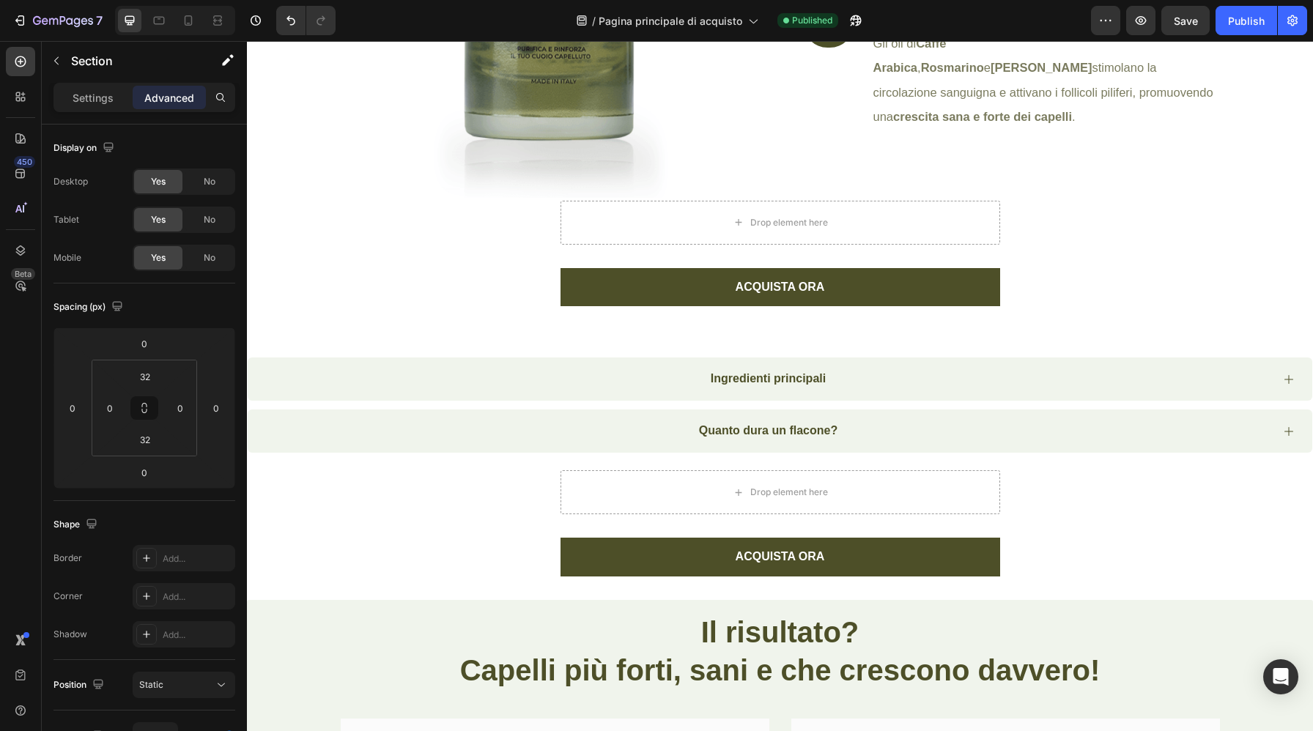
scroll to position [3930, 0]
click at [188, 30] on div at bounding box center [188, 20] width 23 height 23
type input "Auto"
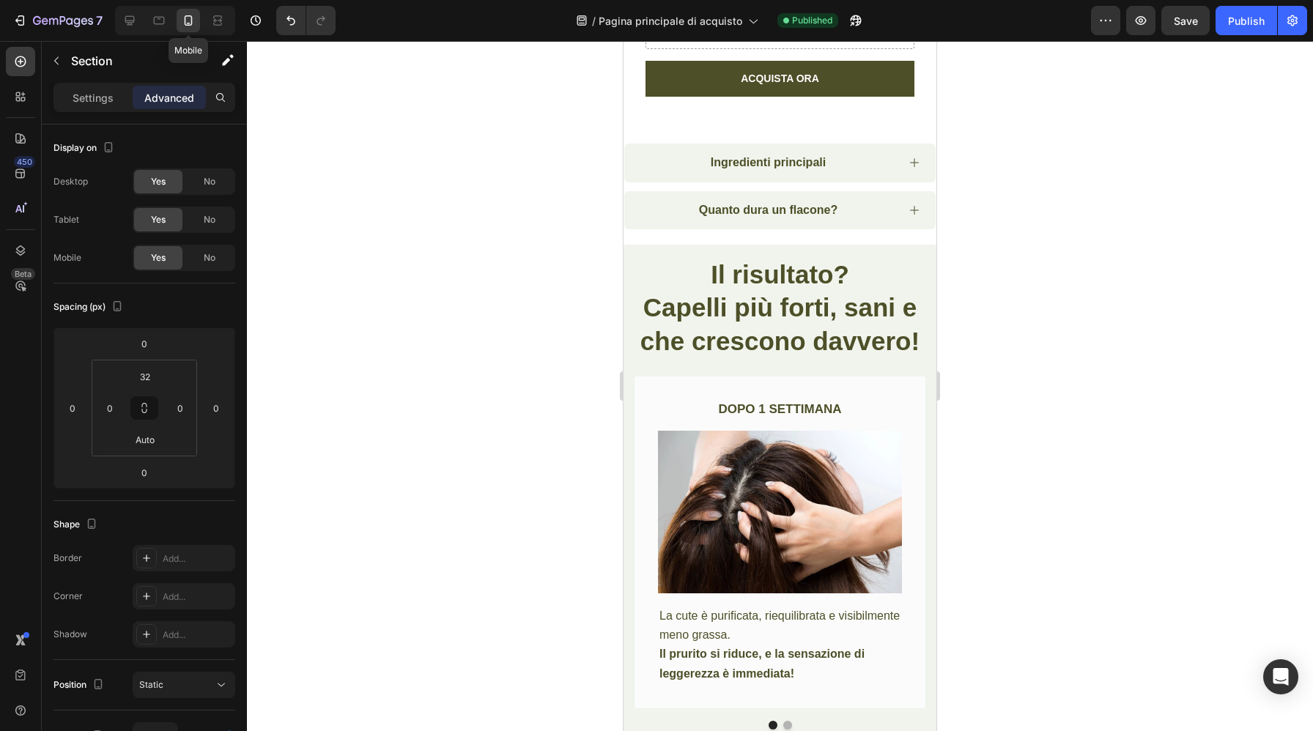
scroll to position [5022, 0]
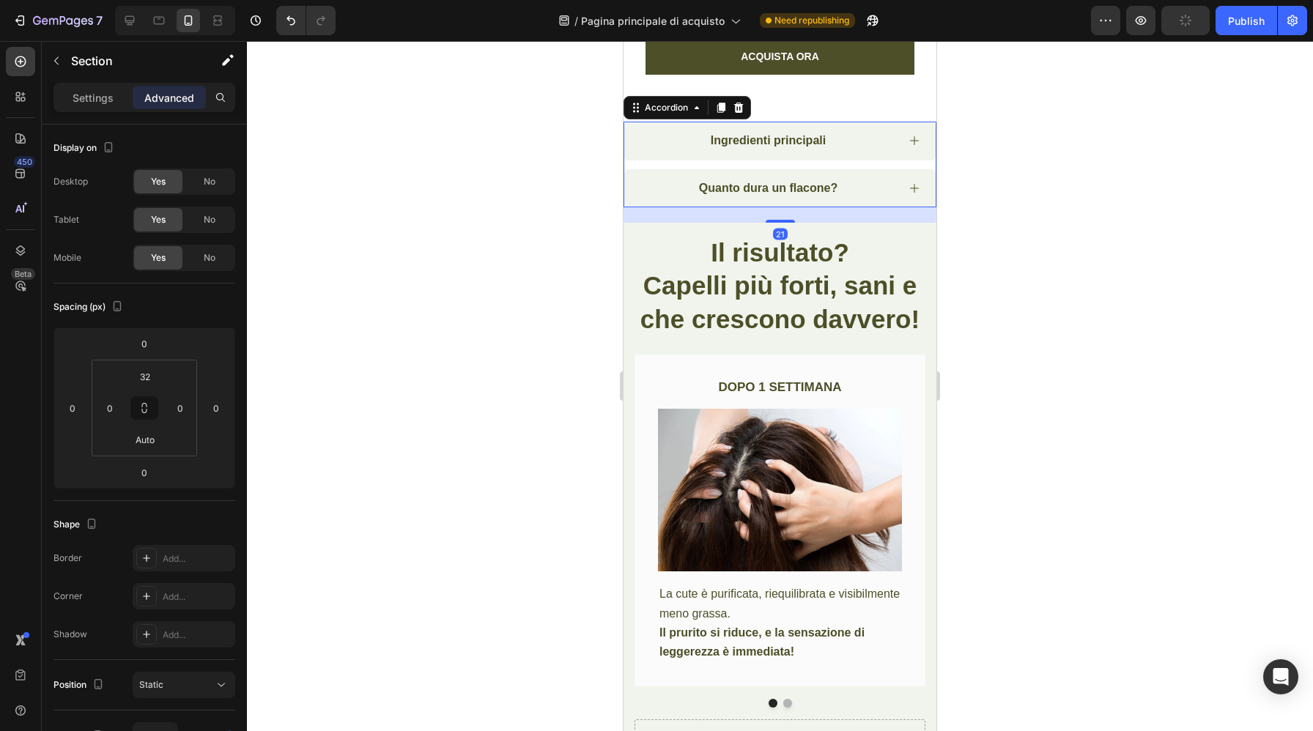
click at [824, 158] on div "Ingredienti principali Quanto dura un flacone?" at bounding box center [780, 164] width 313 height 85
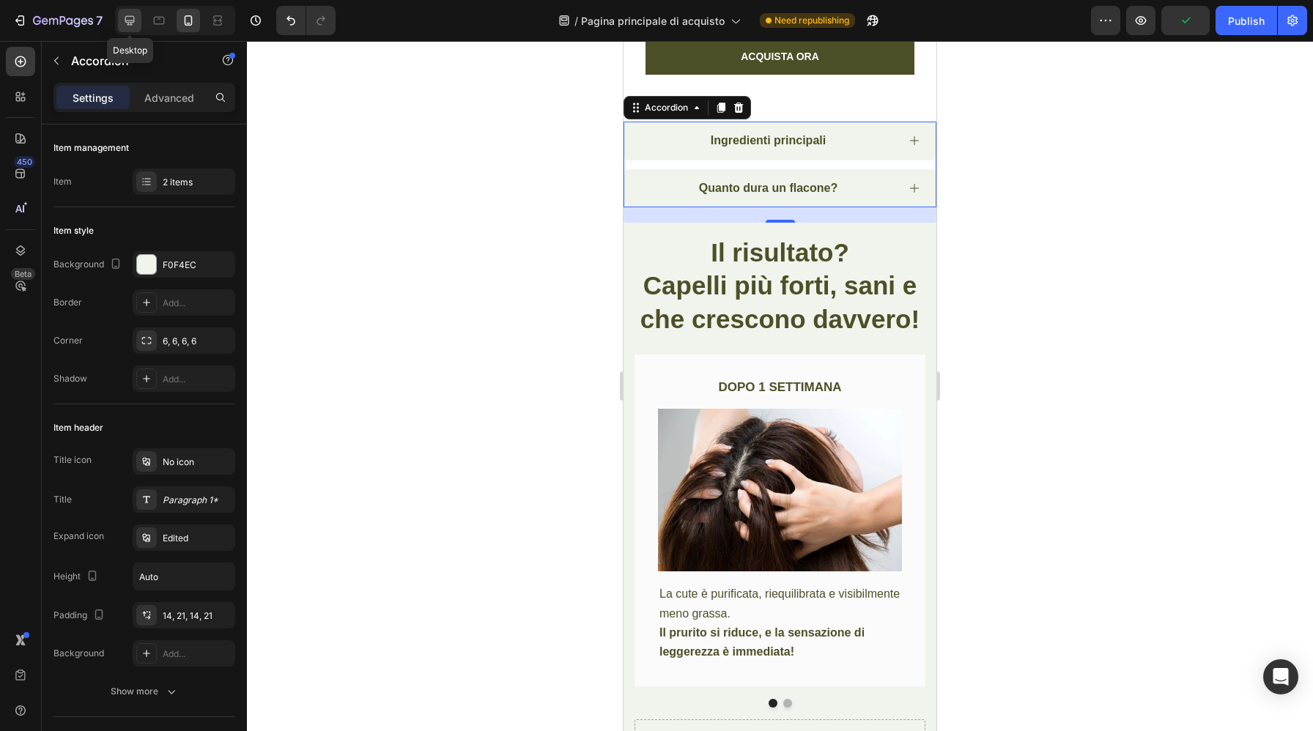
click at [131, 21] on icon at bounding box center [130, 21] width 10 height 10
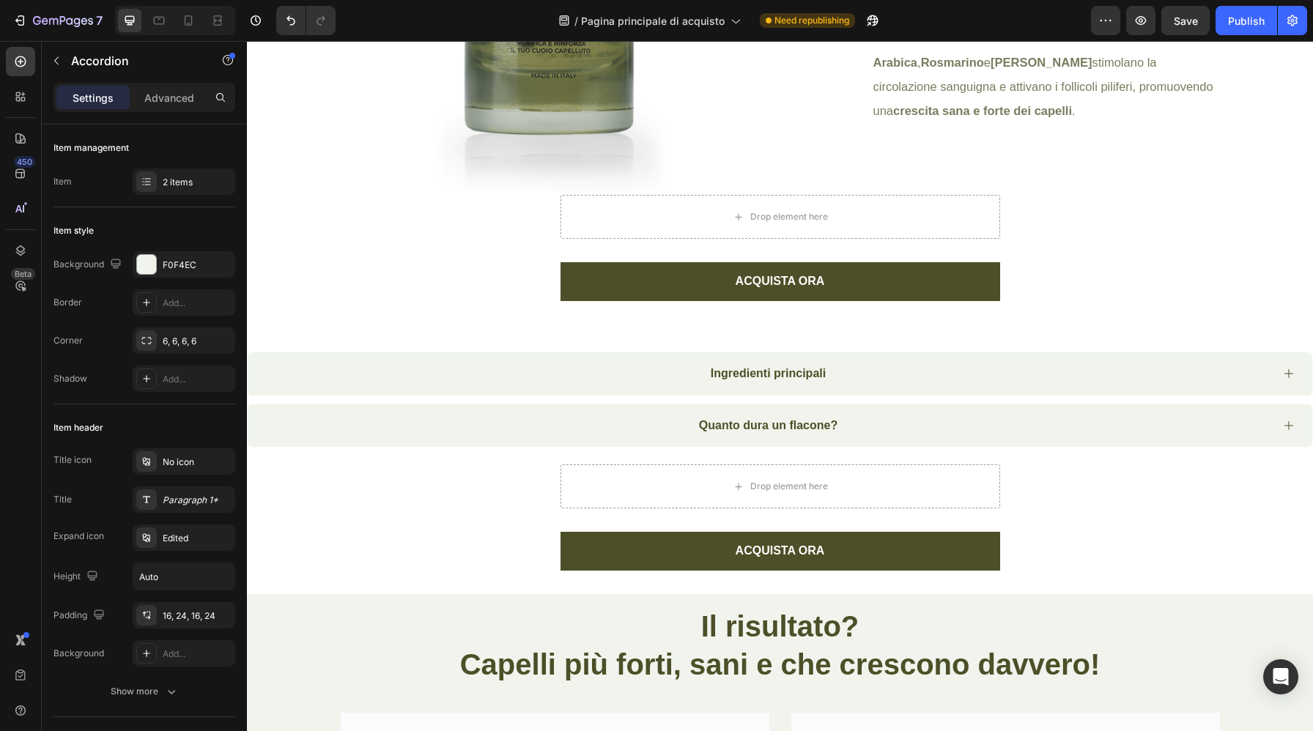
scroll to position [3496, 0]
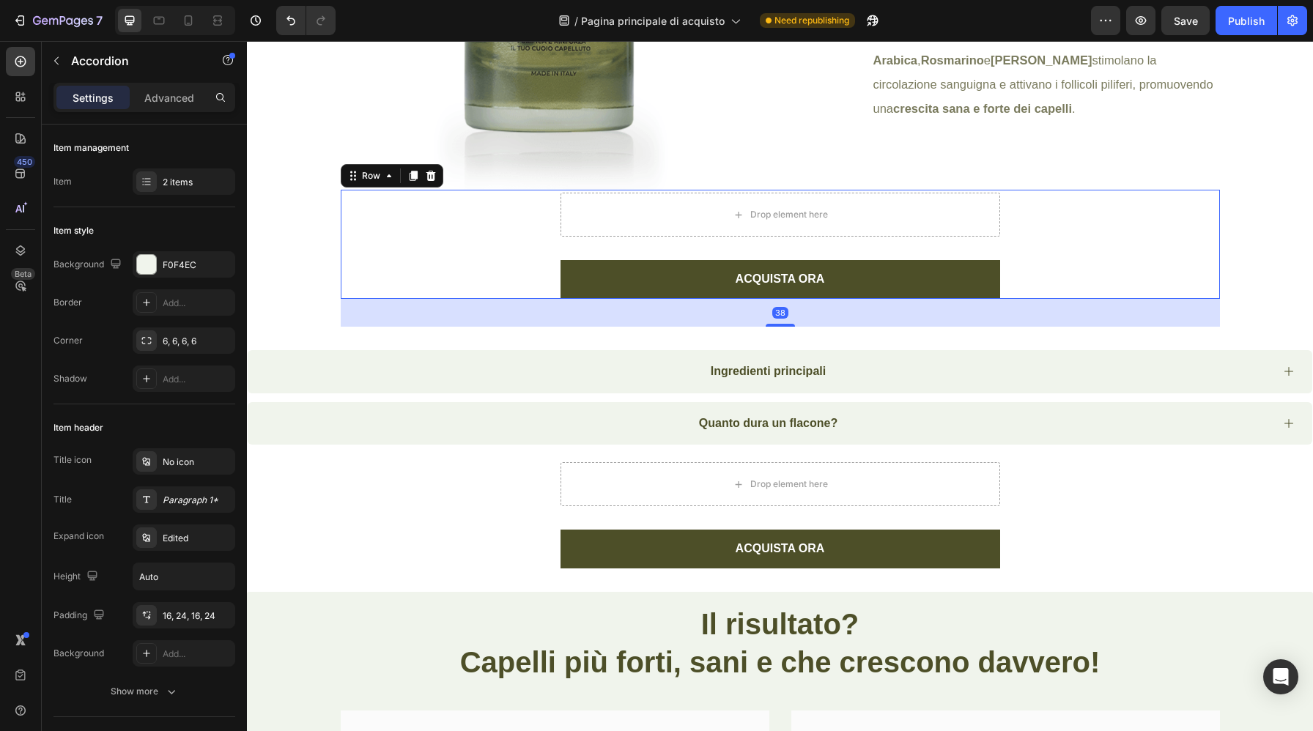
click at [1055, 217] on div "ACQUISTA ORA Add to Cart Product Drop element here ACQUISTA ORA Add to Cart Pro…" at bounding box center [780, 244] width 879 height 109
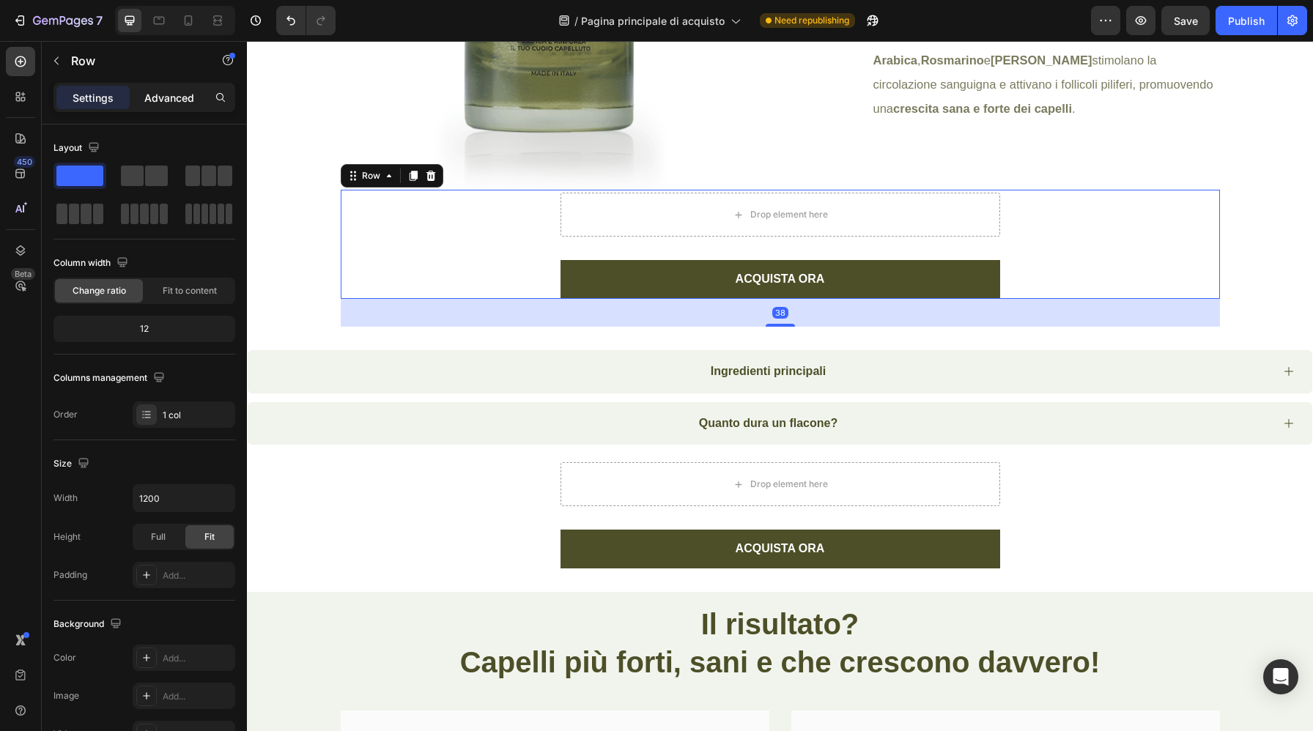
click at [157, 96] on p "Advanced" at bounding box center [169, 97] width 50 height 15
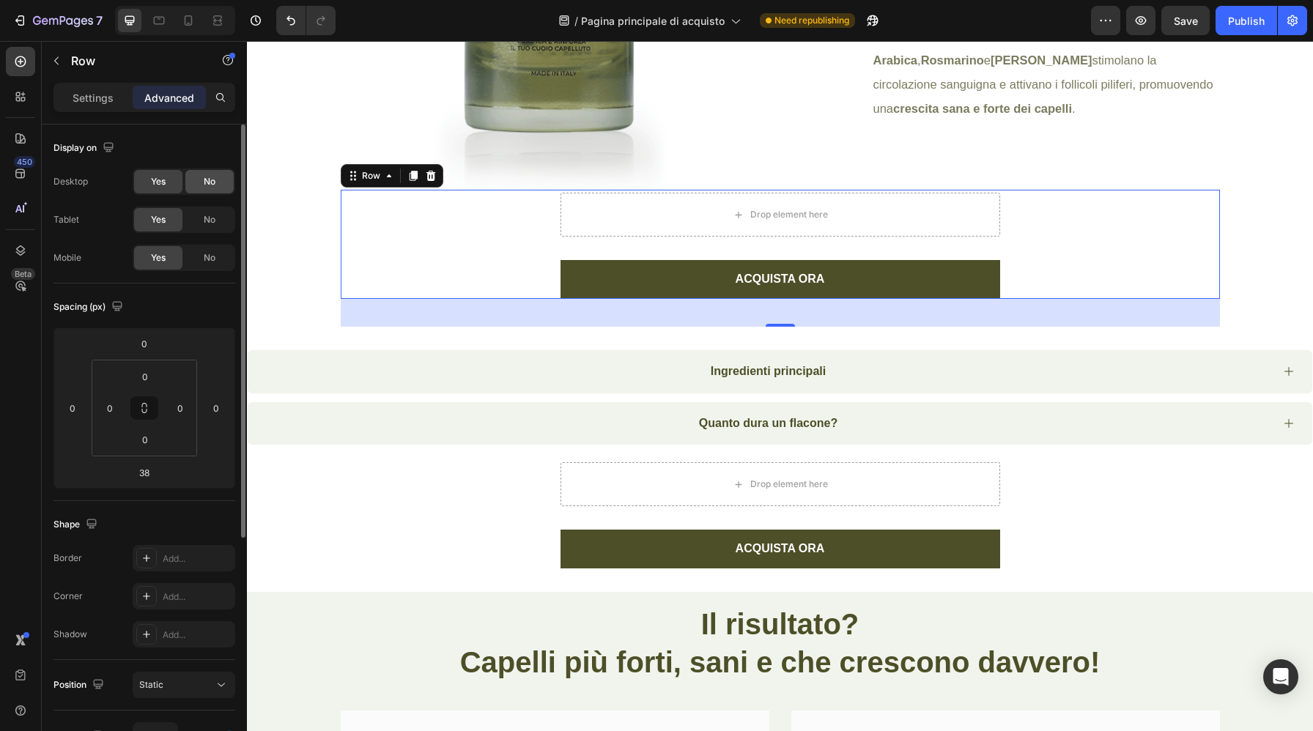
click at [202, 184] on div "No" at bounding box center [209, 181] width 48 height 23
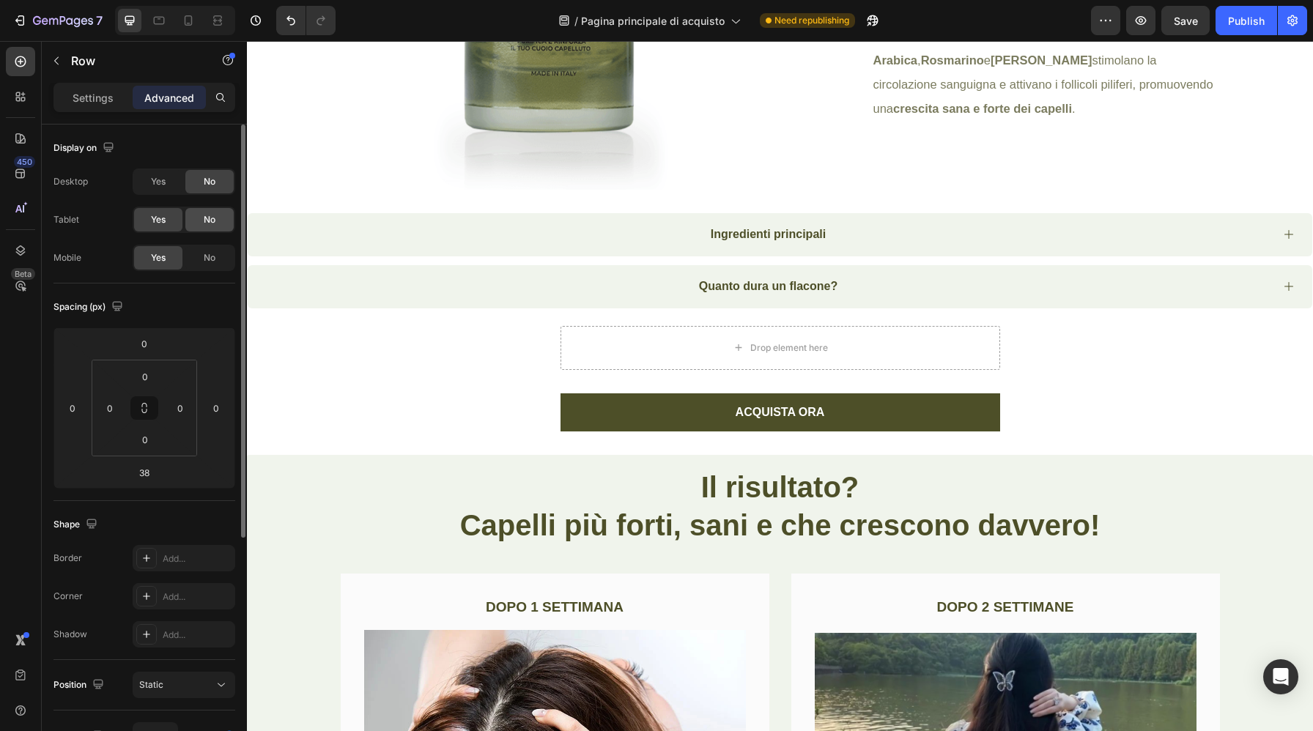
click at [207, 220] on span "No" at bounding box center [210, 219] width 12 height 13
click at [187, 23] on icon at bounding box center [189, 20] width 8 height 10
type input "16"
type input "15"
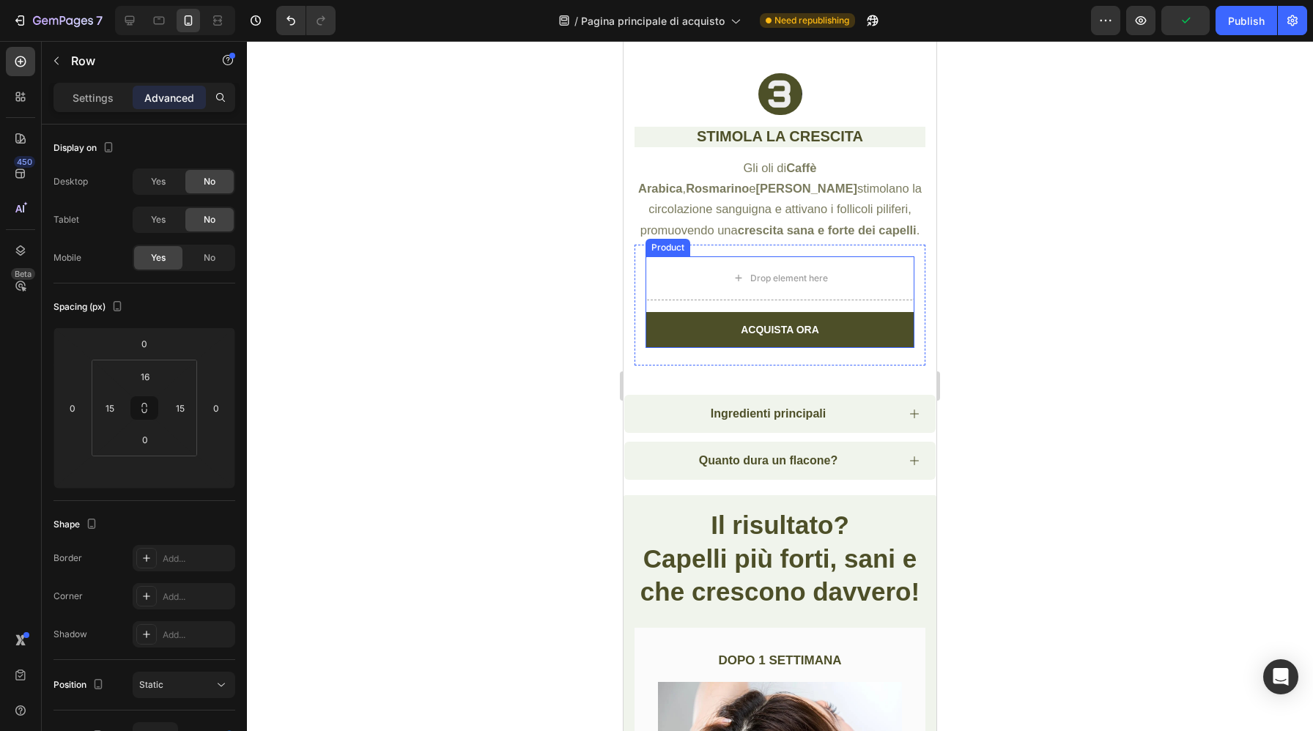
scroll to position [4155, 0]
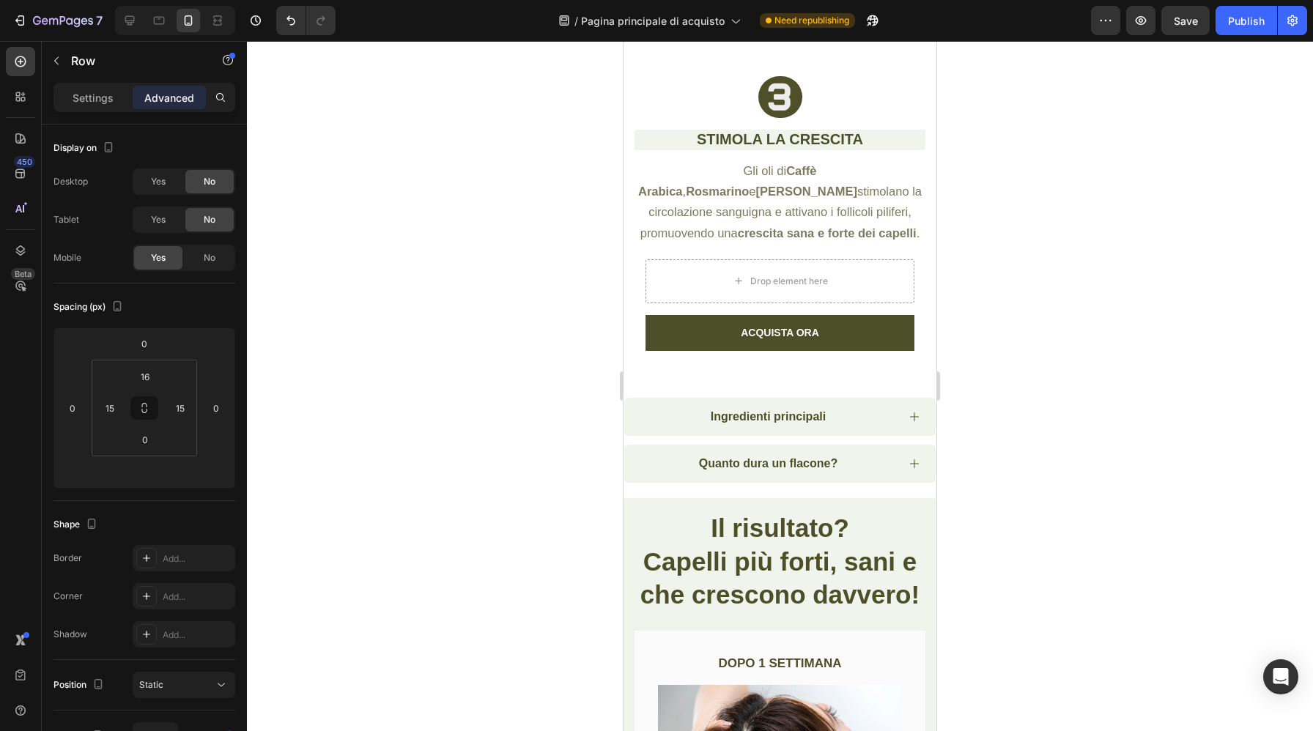
click at [638, 265] on div "Drop element here ACQUISTA ORA Add to Cart Product ACQUISTA ORA Add to Cart Pro…" at bounding box center [780, 308] width 291 height 121
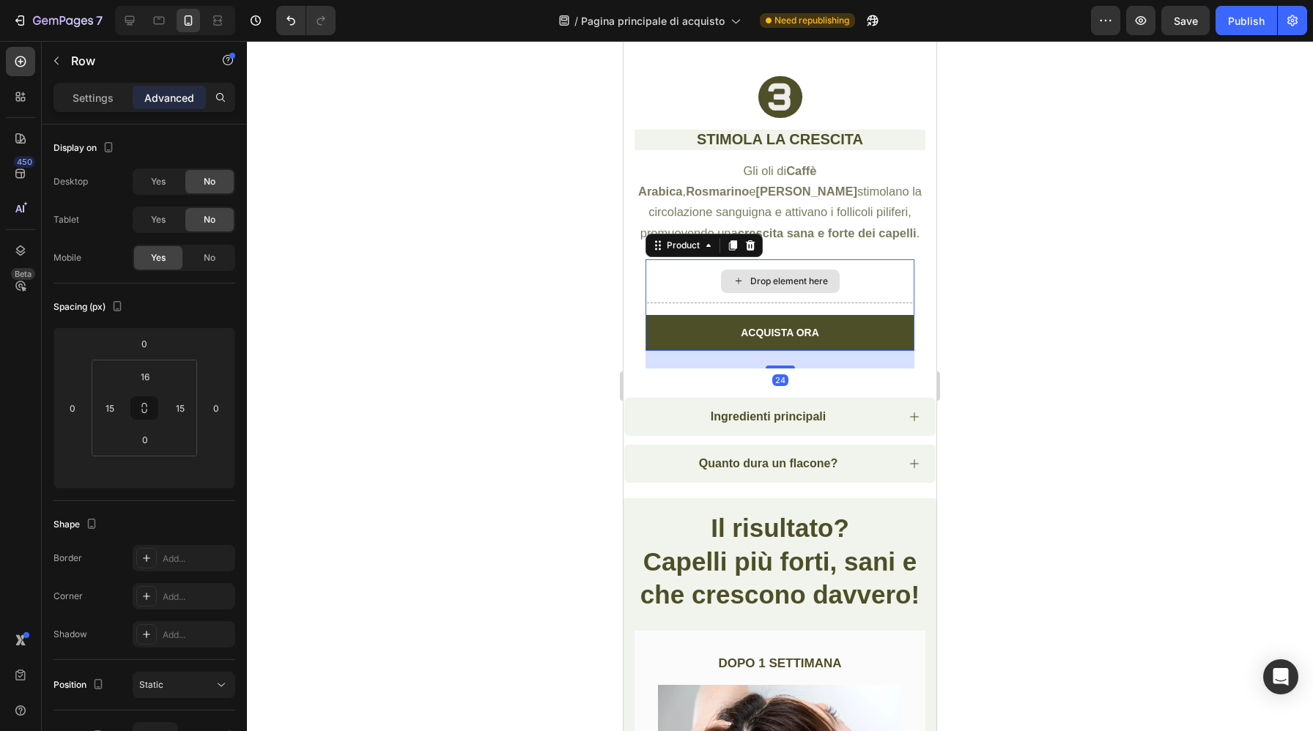
click at [652, 262] on div "Drop element here" at bounding box center [780, 281] width 269 height 44
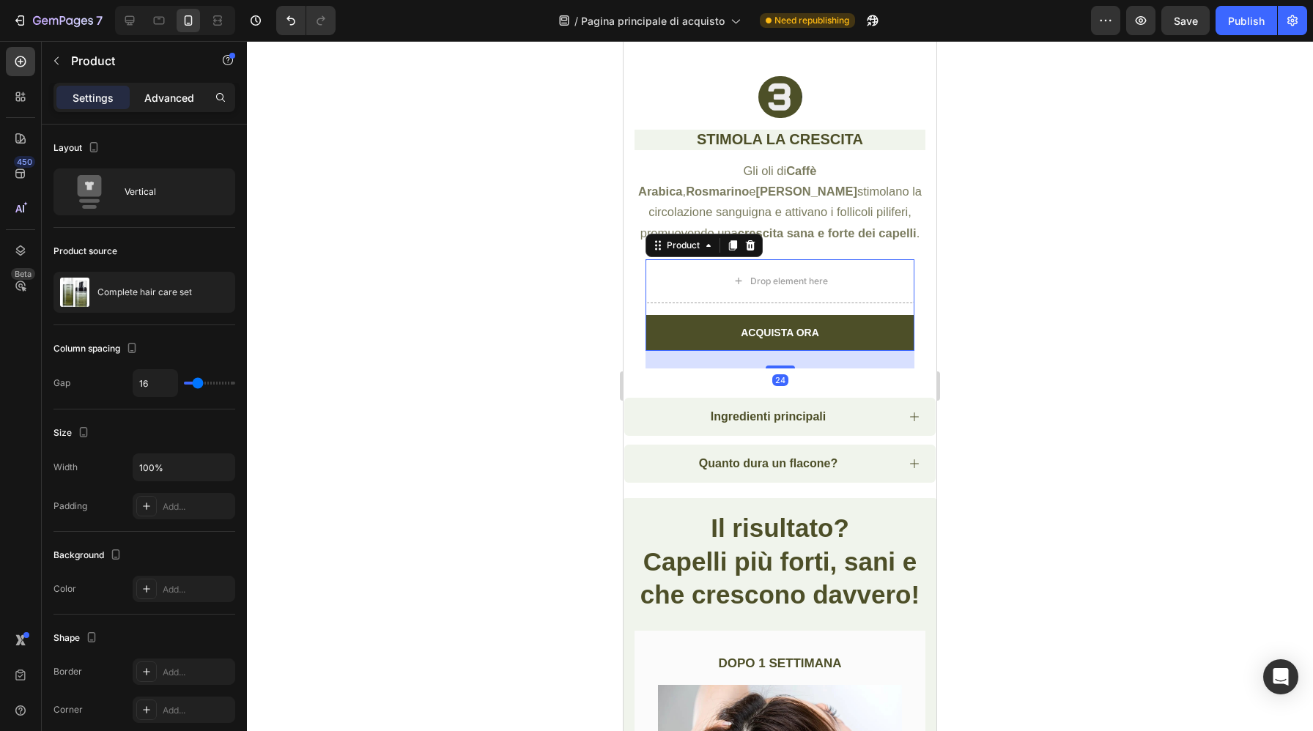
click at [169, 100] on p "Advanced" at bounding box center [169, 97] width 50 height 15
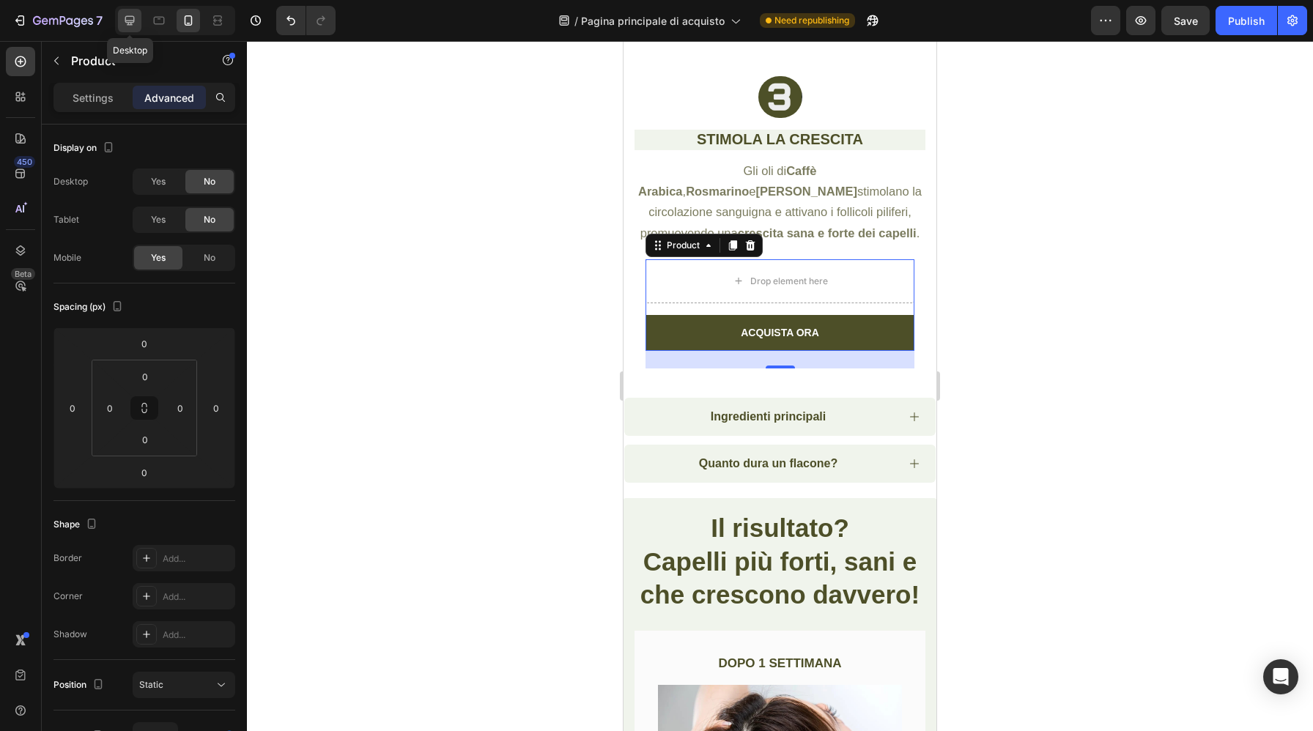
click at [131, 22] on icon at bounding box center [130, 21] width 10 height 10
type input "24"
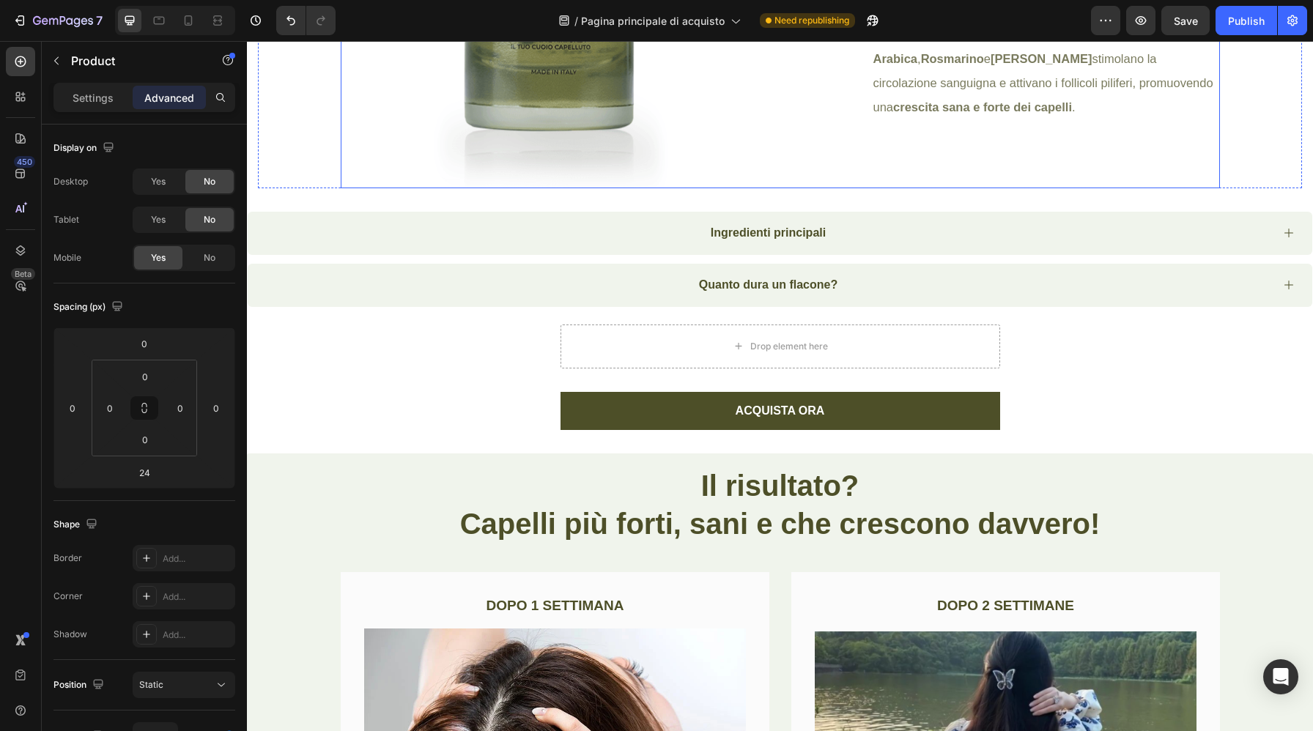
scroll to position [3518, 0]
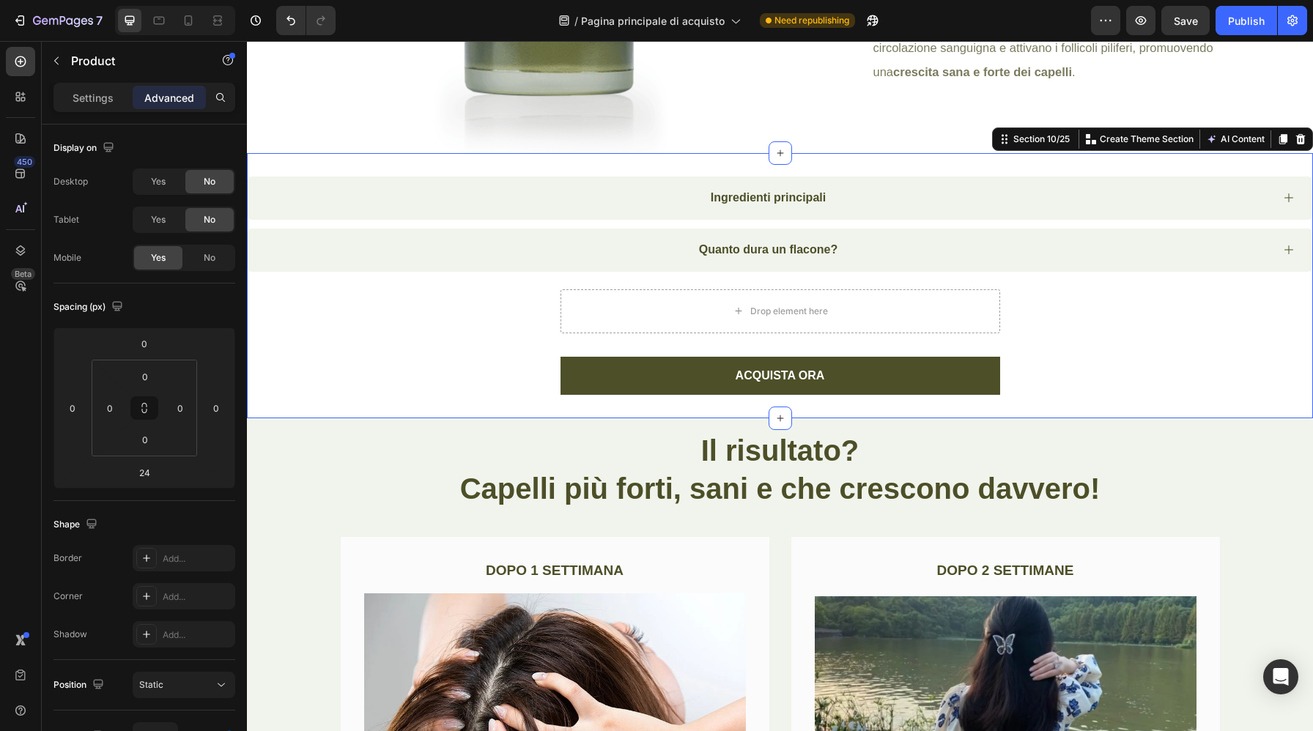
click at [1055, 342] on div "Ingredienti principali Quanto dura un flacone? Accordion Drop element here ACQU…" at bounding box center [780, 286] width 1066 height 218
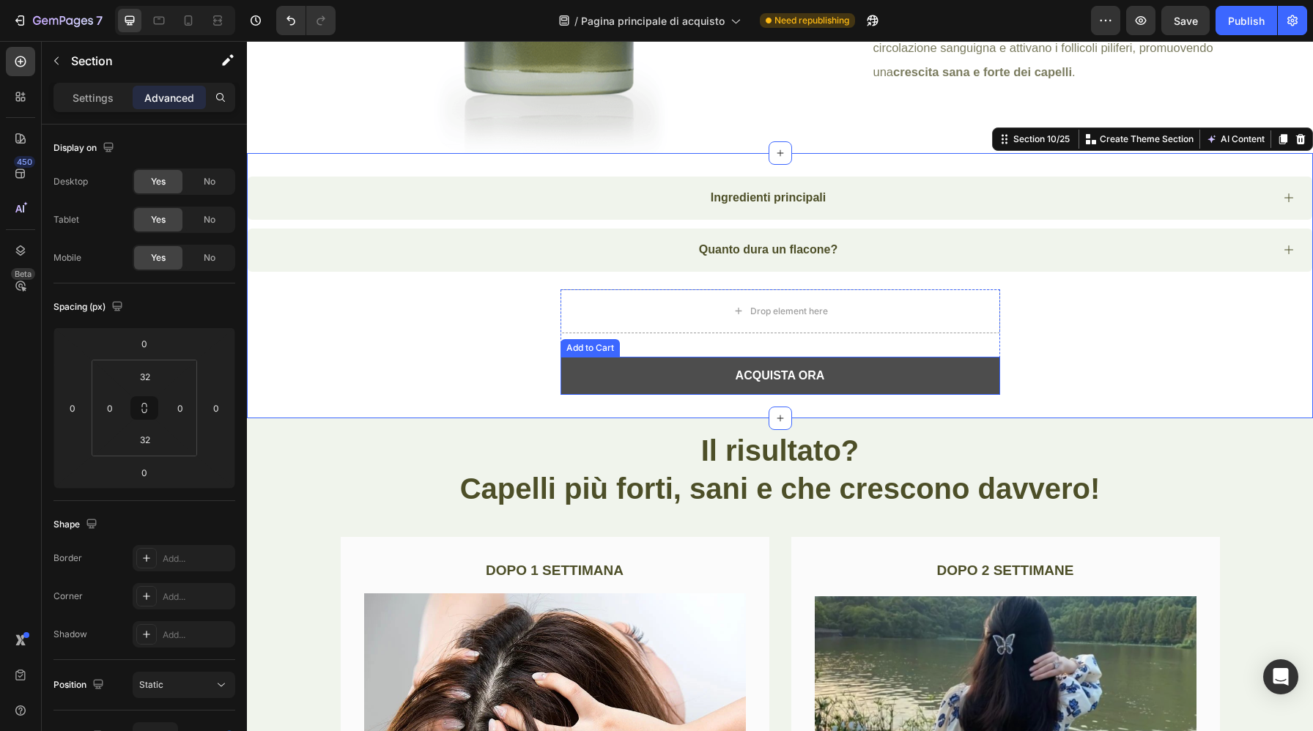
click at [937, 377] on button "ACQUISTA ORA" at bounding box center [781, 376] width 440 height 39
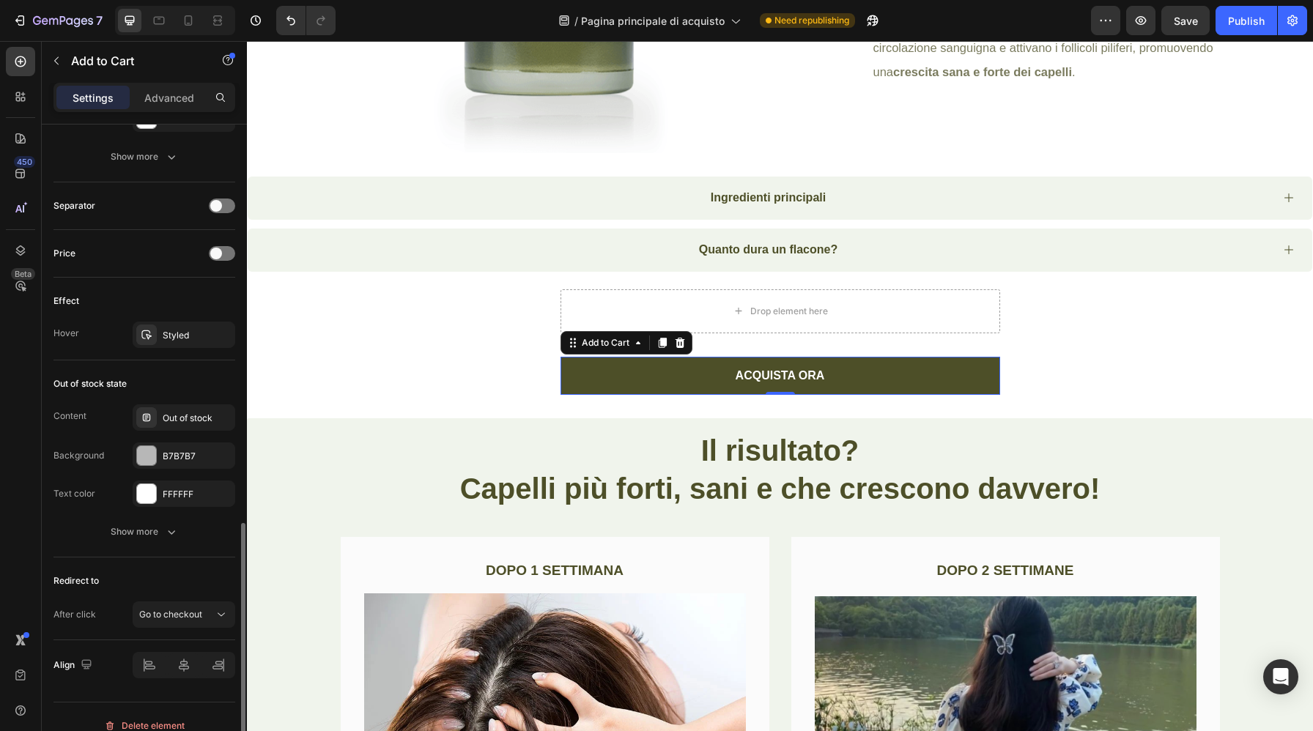
scroll to position [922, 0]
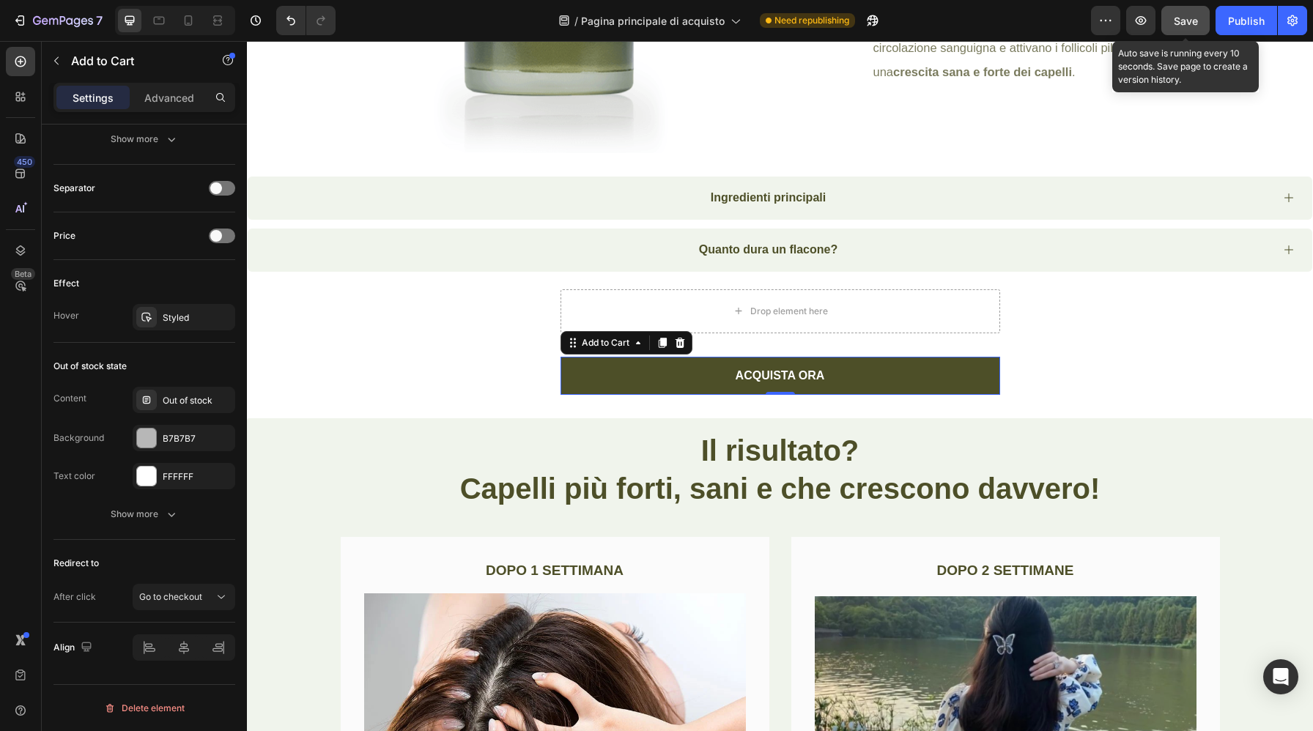
click at [1188, 28] on div "Save" at bounding box center [1186, 20] width 24 height 15
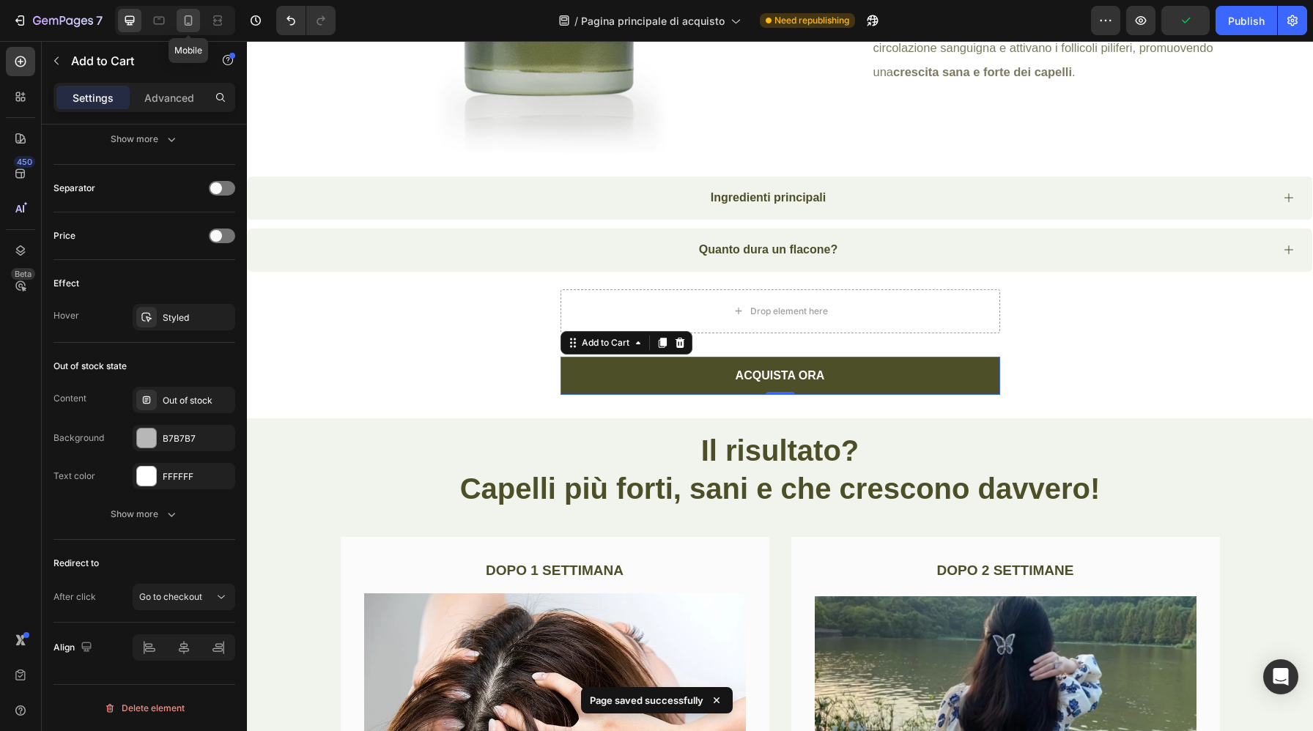
click at [190, 23] on icon at bounding box center [188, 20] width 15 height 15
type input "14"
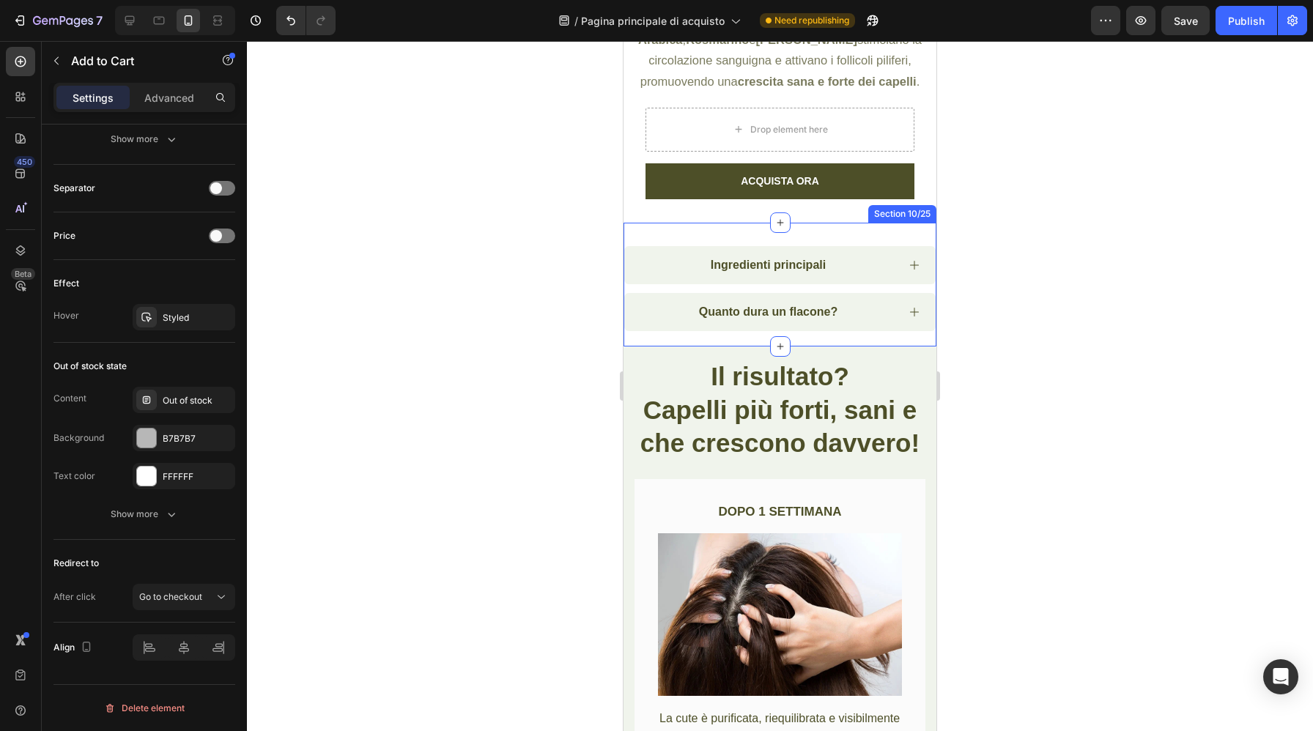
scroll to position [4259, 0]
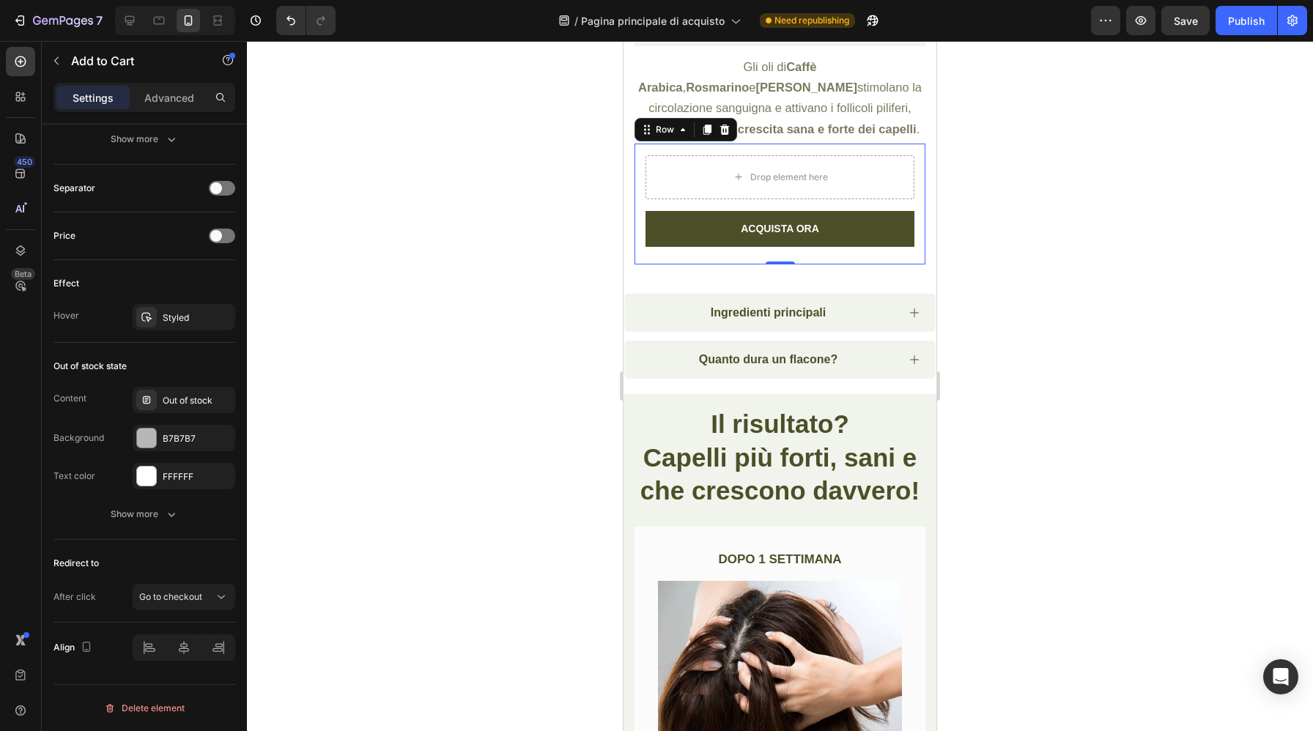
click at [638, 159] on div "Drop element here ACQUISTA ORA Add to Cart Product ACQUISTA ORA Add to Cart Pro…" at bounding box center [780, 204] width 291 height 121
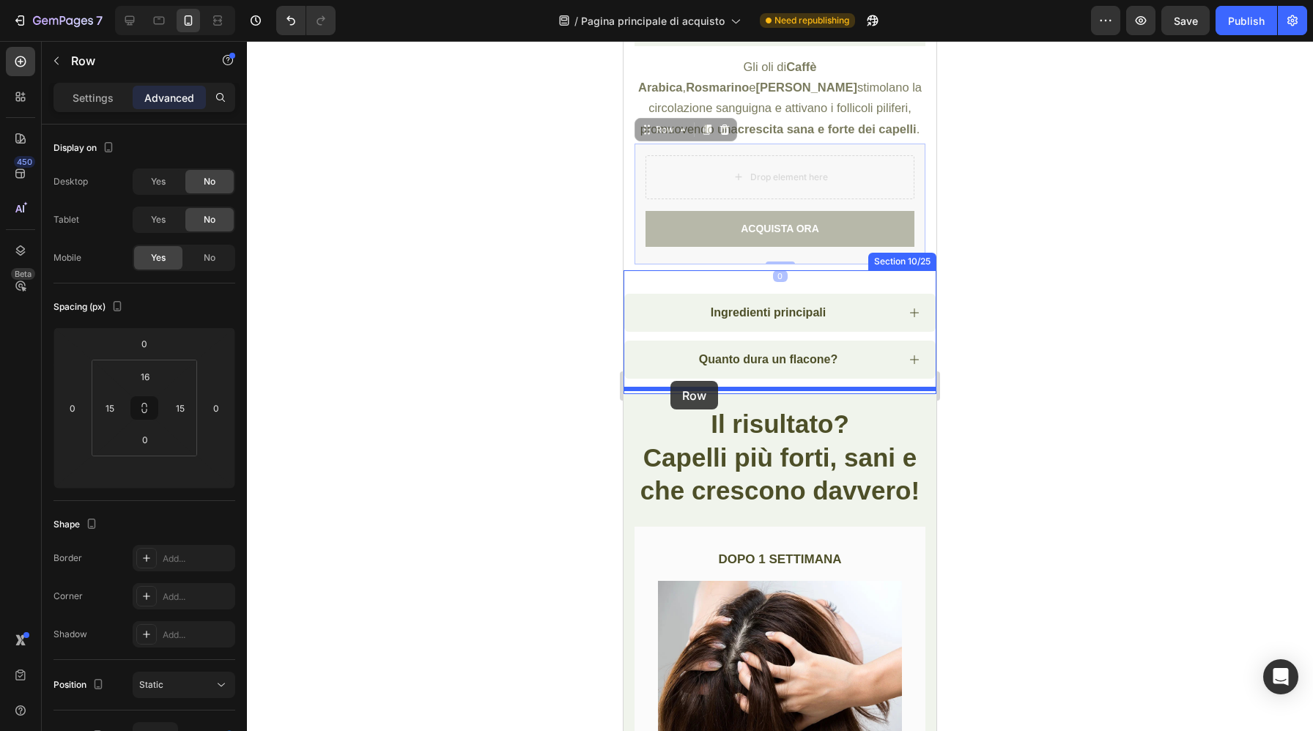
drag, startPoint x: 646, startPoint y: 126, endPoint x: 671, endPoint y: 381, distance: 256.2
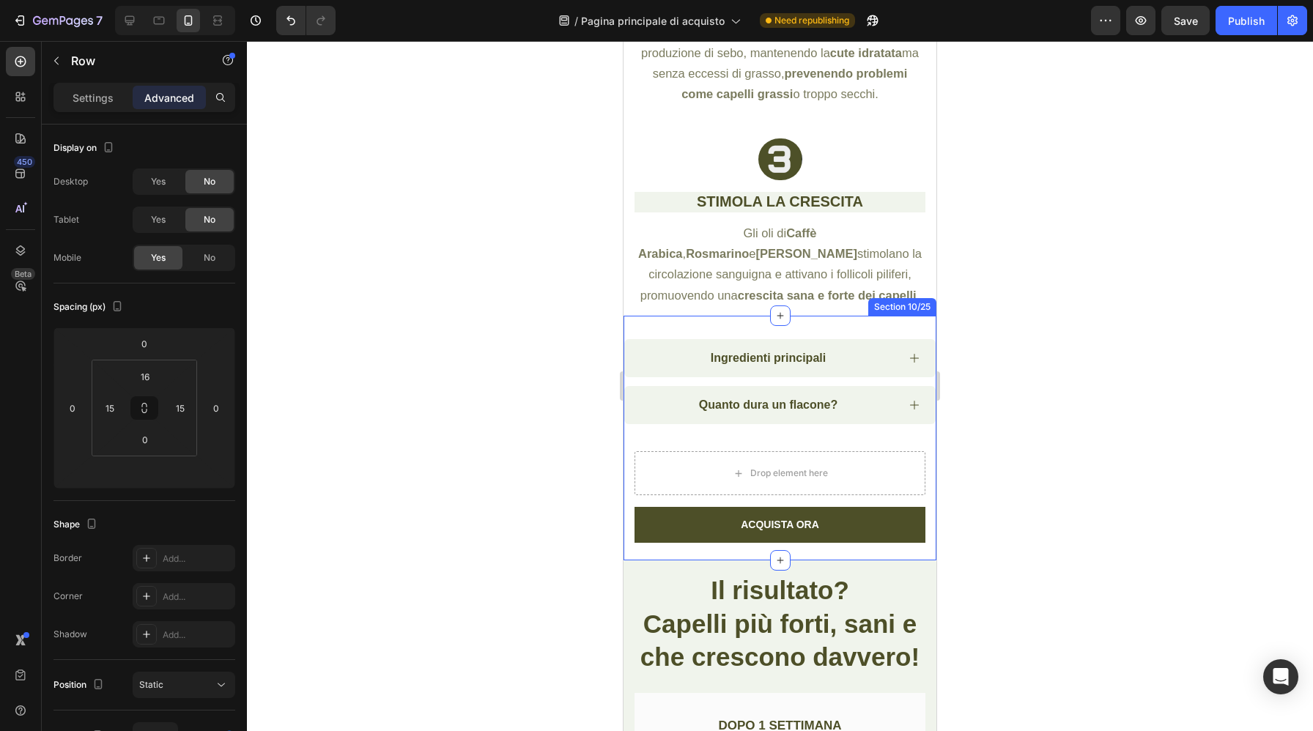
scroll to position [4092, 0]
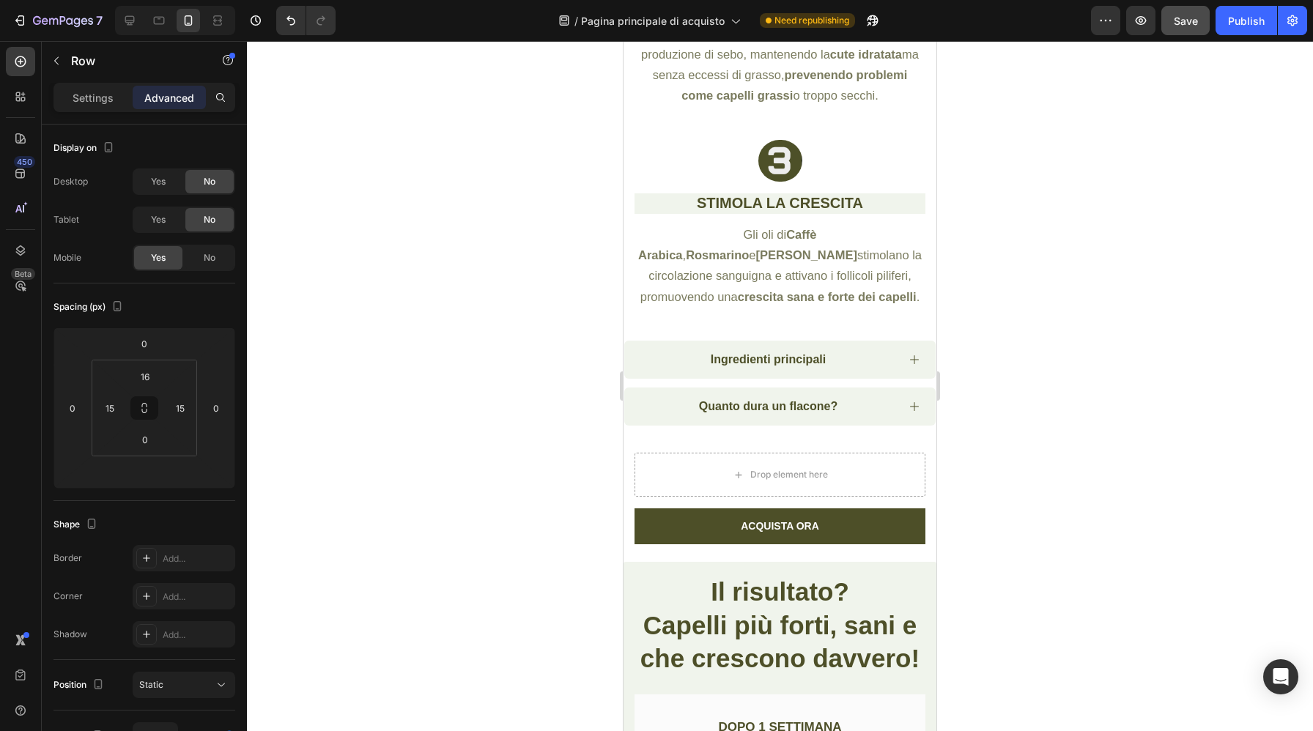
click at [1186, 29] on button "Save" at bounding box center [1186, 20] width 48 height 29
click at [1245, 26] on div "Publish" at bounding box center [1246, 20] width 37 height 15
